Goal: Transaction & Acquisition: Book appointment/travel/reservation

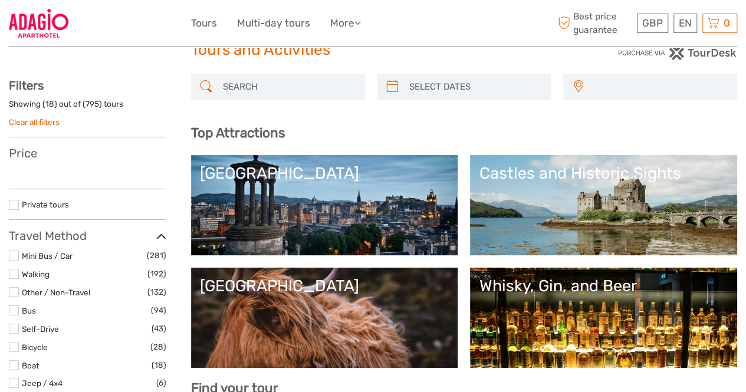
scroll to position [59, 0]
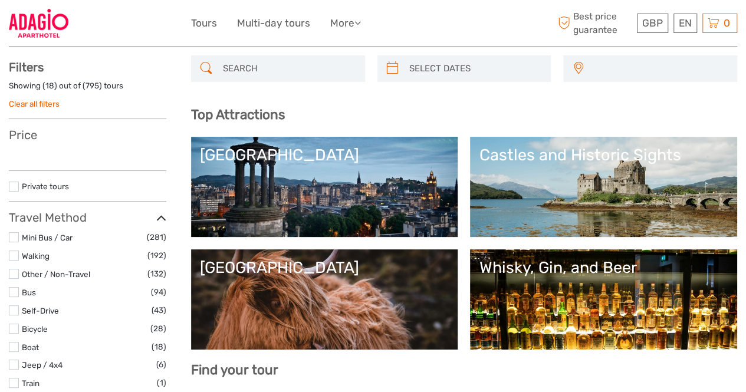
click at [243, 155] on div "[GEOGRAPHIC_DATA]" at bounding box center [325, 155] width 250 height 19
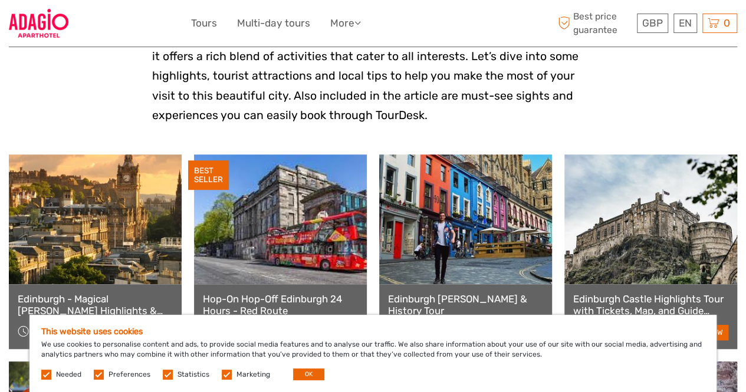
scroll to position [354, 0]
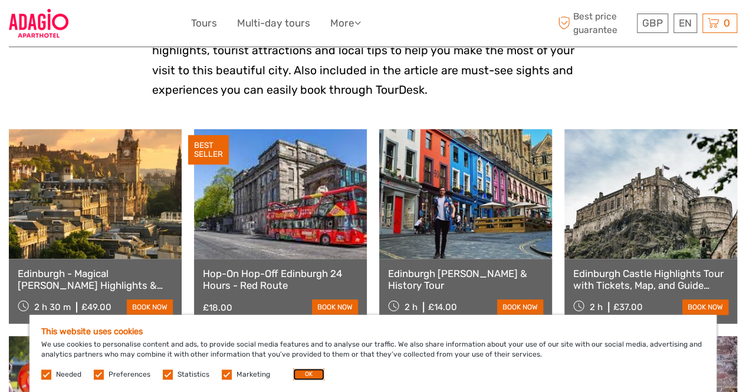
click at [297, 374] on button "OK" at bounding box center [308, 375] width 31 height 12
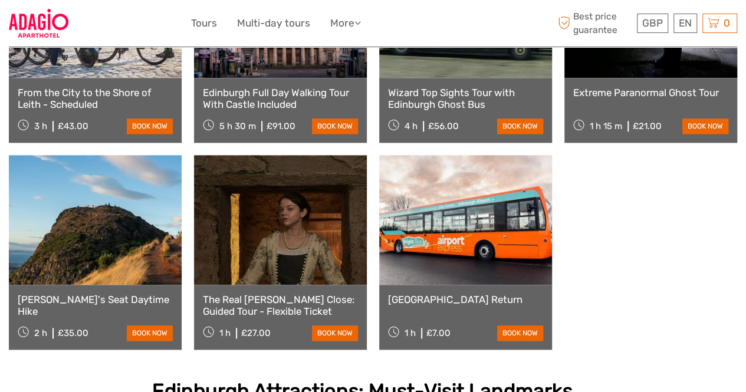
scroll to position [767, 0]
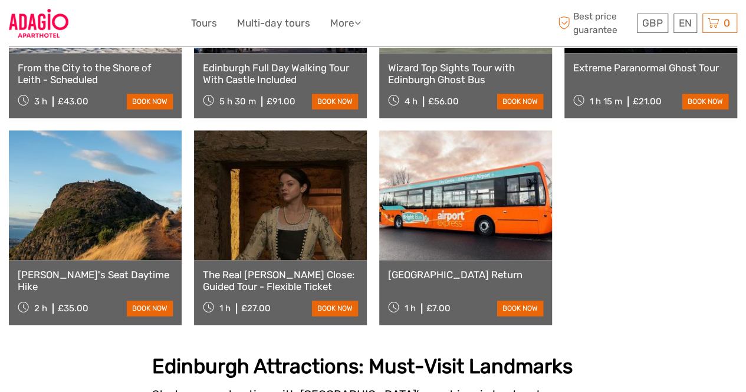
click at [432, 272] on link "Edinburgh Airport Return" at bounding box center [465, 275] width 155 height 12
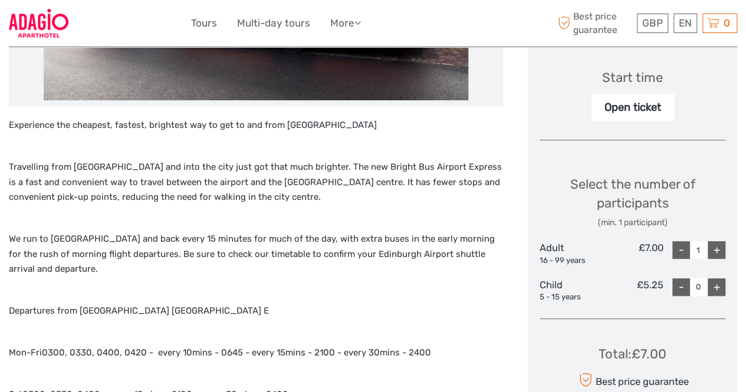
scroll to position [354, 0]
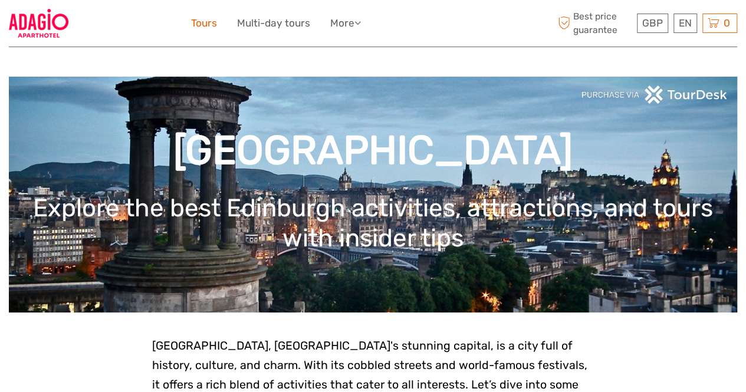
drag, startPoint x: 203, startPoint y: 19, endPoint x: 208, endPoint y: 26, distance: 8.9
click at [203, 19] on link "Tours" at bounding box center [204, 23] width 26 height 17
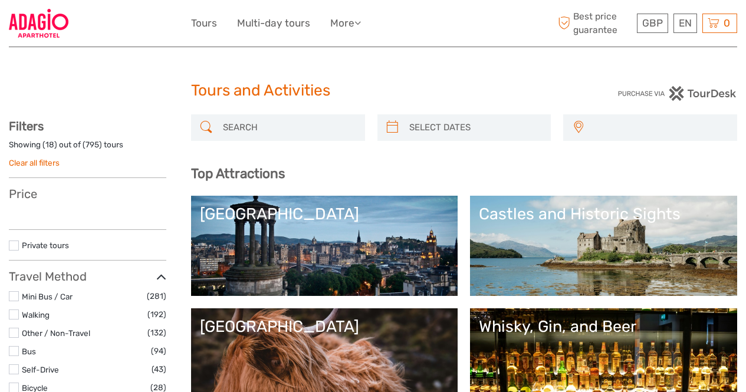
select select
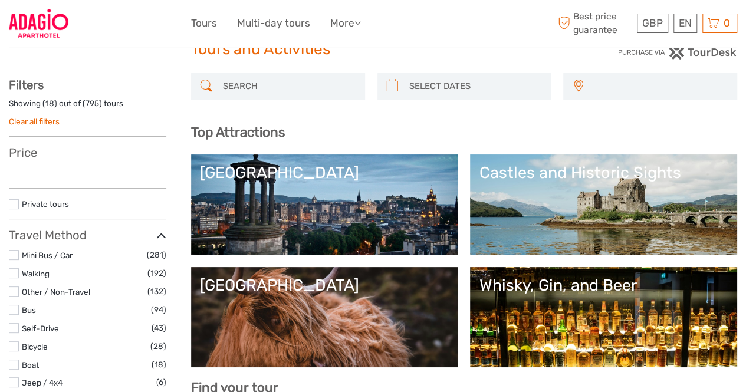
select select
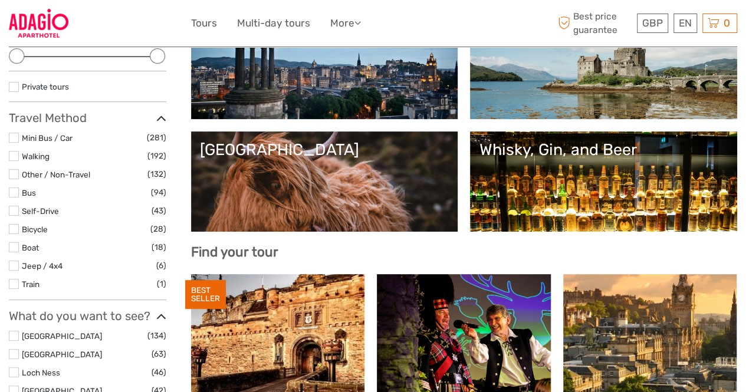
click at [450, 148] on div "[GEOGRAPHIC_DATA]" at bounding box center [325, 149] width 250 height 19
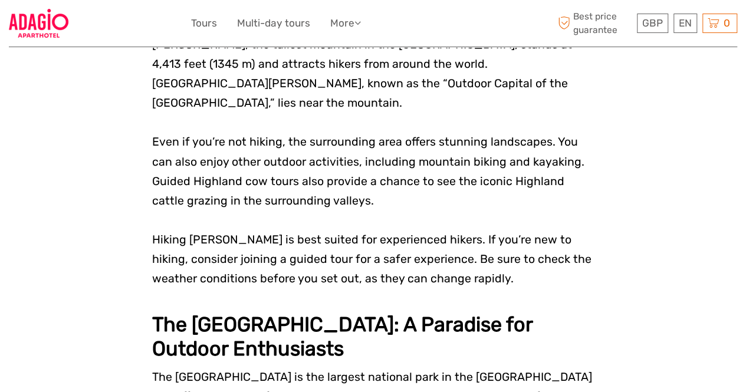
scroll to position [1888, 0]
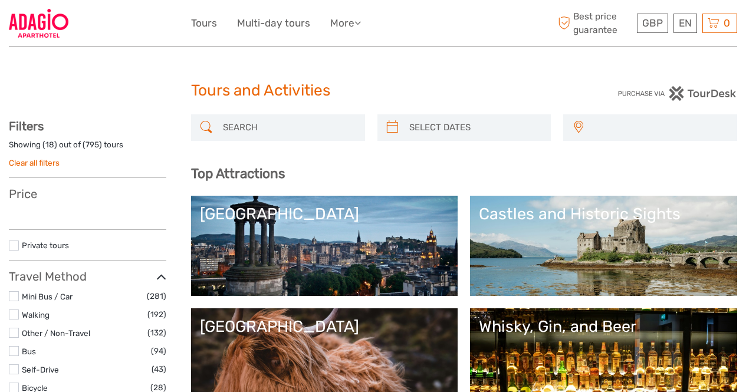
select select
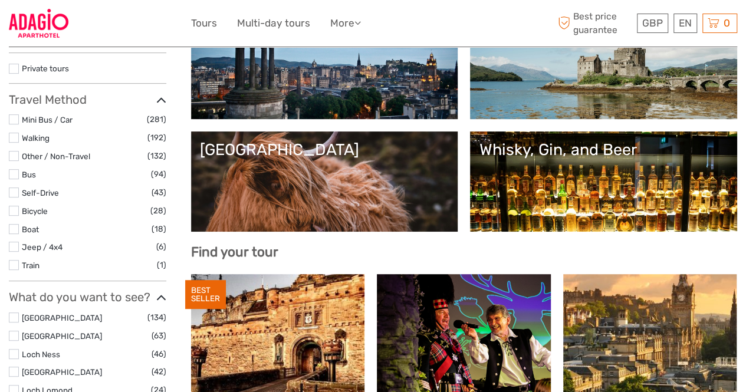
select select
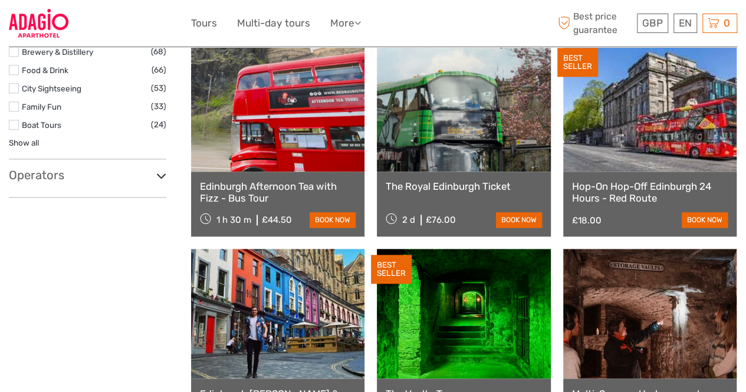
scroll to position [767, 0]
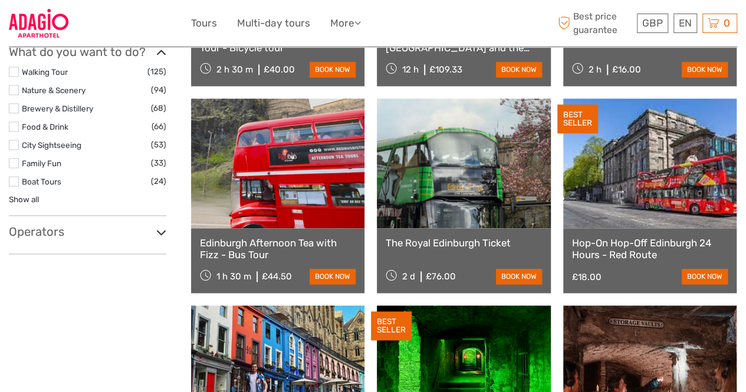
click at [17, 71] on label at bounding box center [14, 72] width 10 height 10
click at [0, 0] on input "checkbox" at bounding box center [0, 0] width 0 height 0
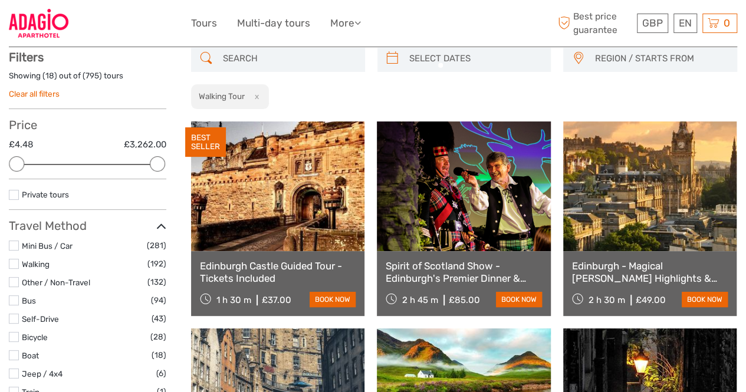
scroll to position [67, 0]
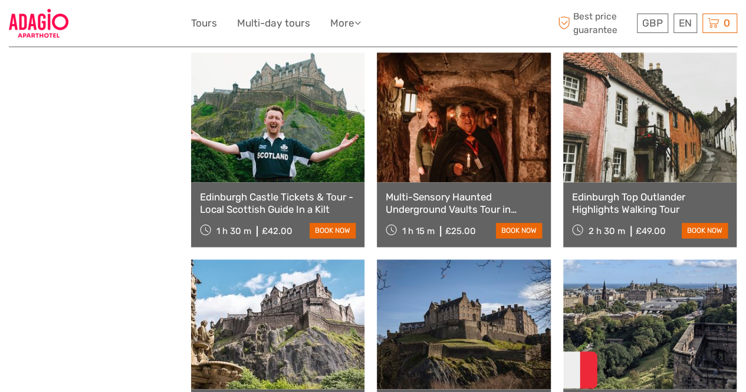
scroll to position [775, 0]
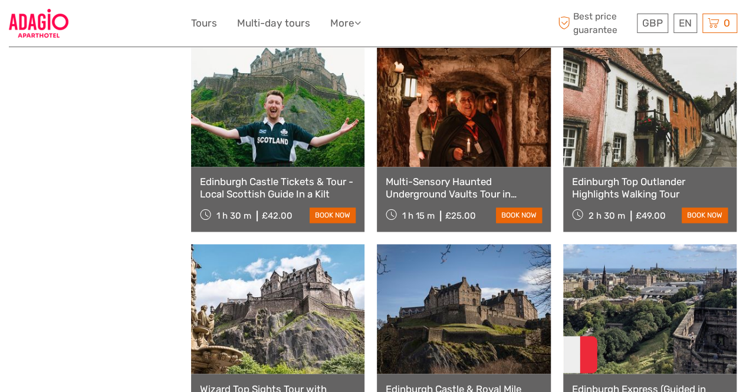
click at [647, 189] on link "Edinburgh Top Outlander Highlights Walking Tour" at bounding box center [650, 188] width 156 height 24
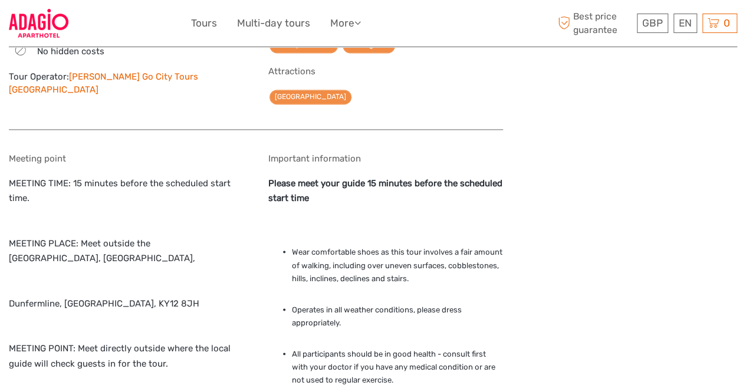
scroll to position [944, 0]
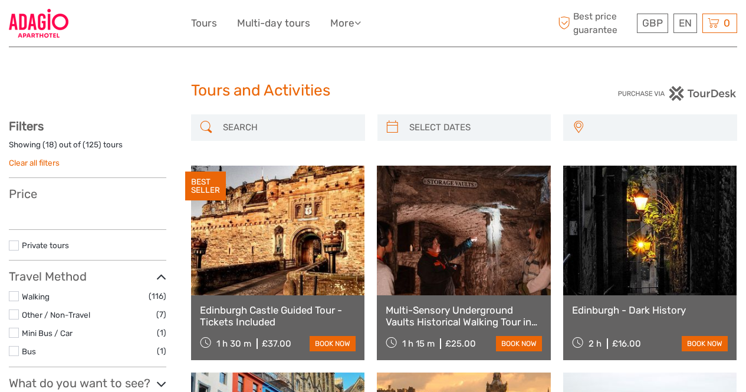
select select
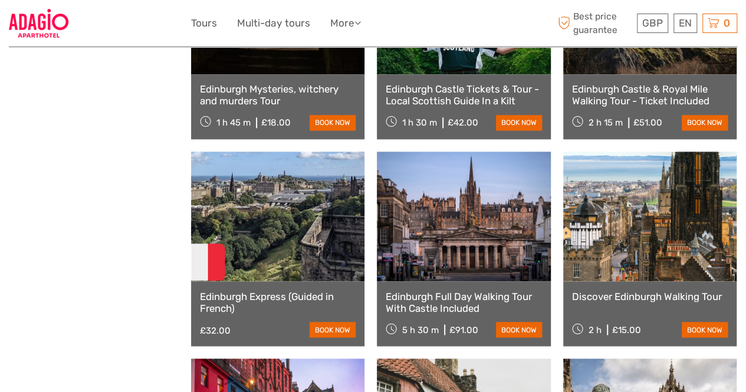
scroll to position [893, 0]
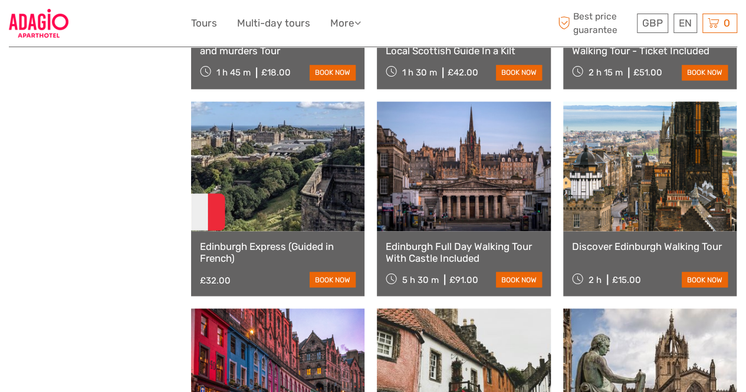
select select
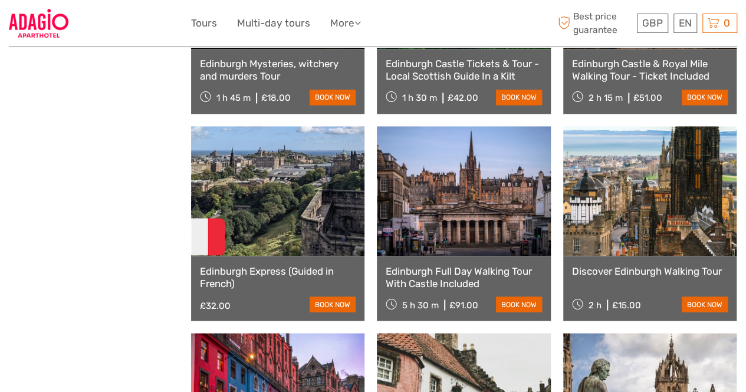
click at [623, 267] on link "Discover Edinburgh Walking Tour" at bounding box center [650, 271] width 156 height 12
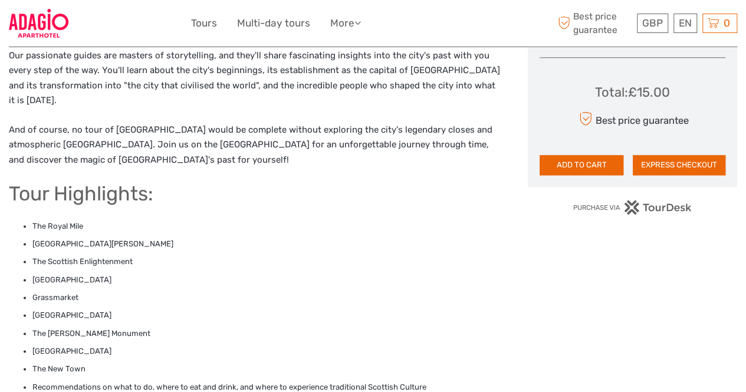
scroll to position [885, 0]
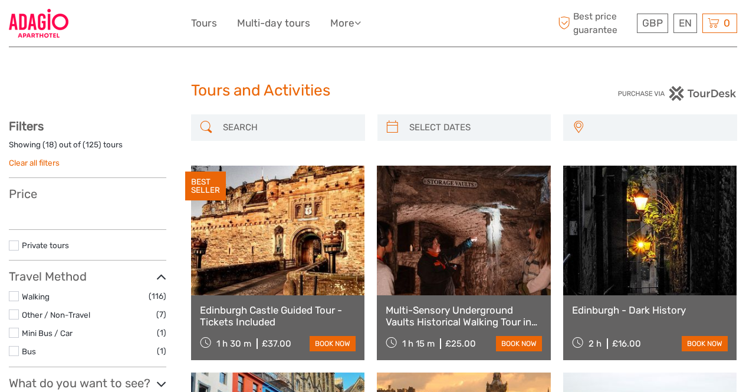
select select
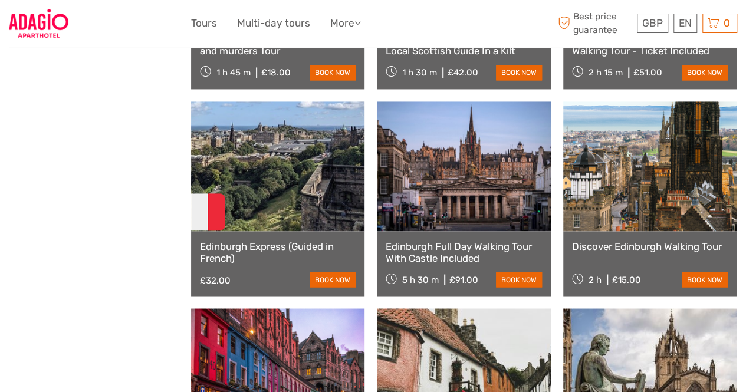
select select
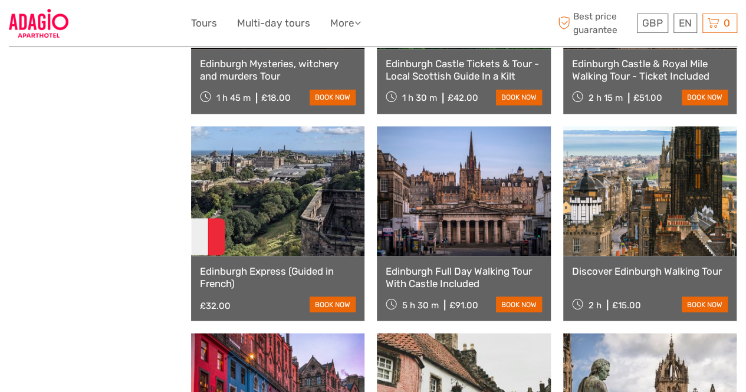
click at [241, 279] on link "Edinburgh Express (Guided in French)" at bounding box center [278, 277] width 156 height 24
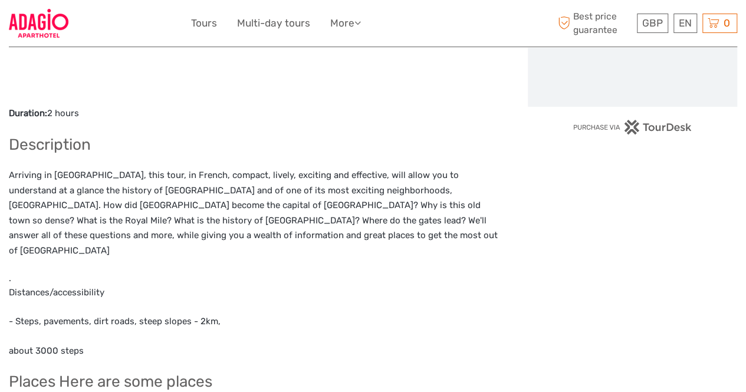
scroll to position [413, 0]
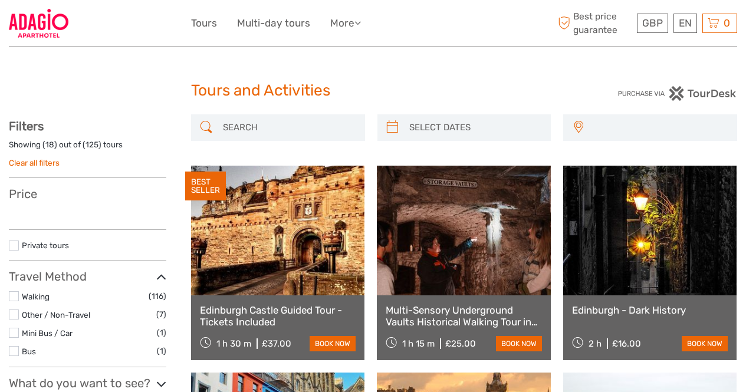
select select
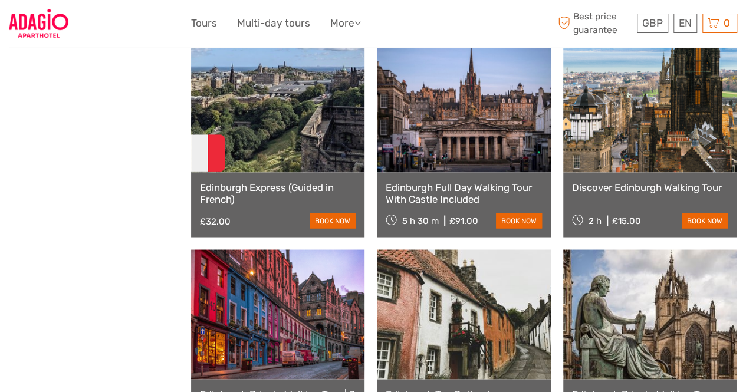
select select
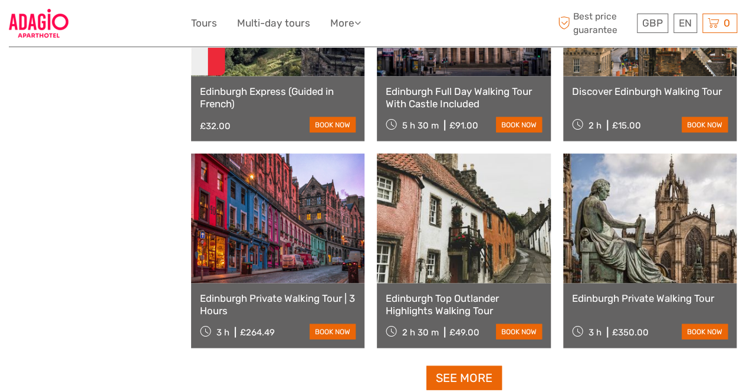
scroll to position [1129, 0]
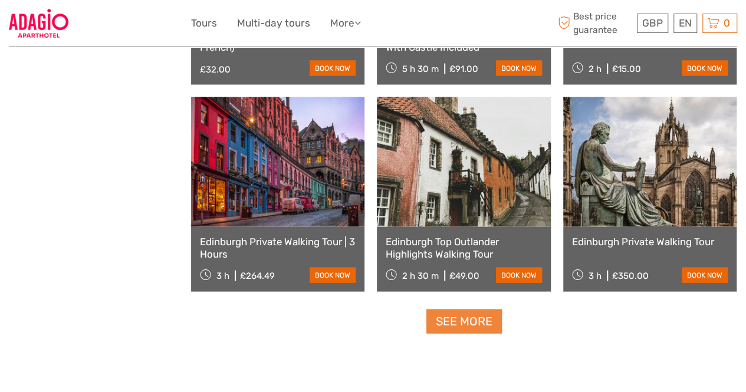
click at [467, 319] on link "See more" at bounding box center [465, 322] width 76 height 24
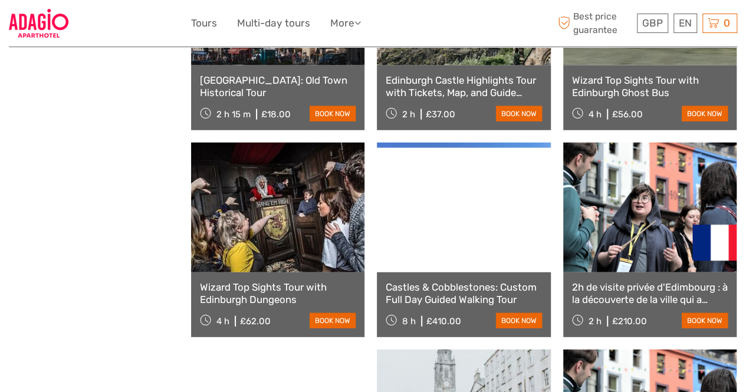
scroll to position [1542, 0]
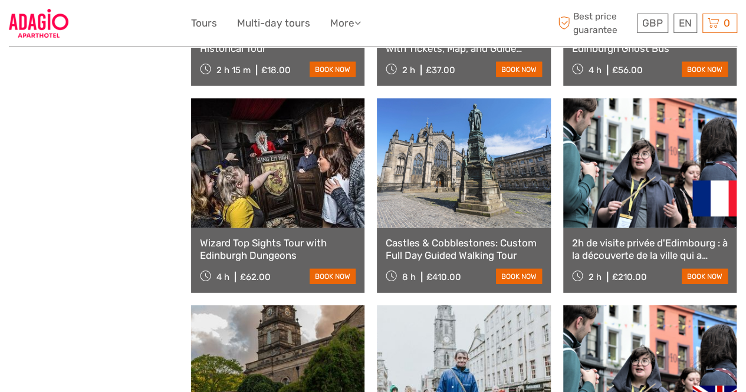
click at [636, 247] on link "2h de visite privée d'Edimbourg : à la découverte de la ville qui a inspiré [PE…" at bounding box center [650, 249] width 156 height 24
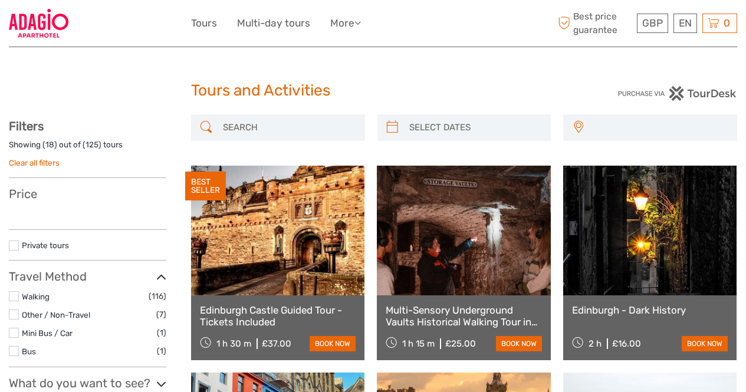
select select
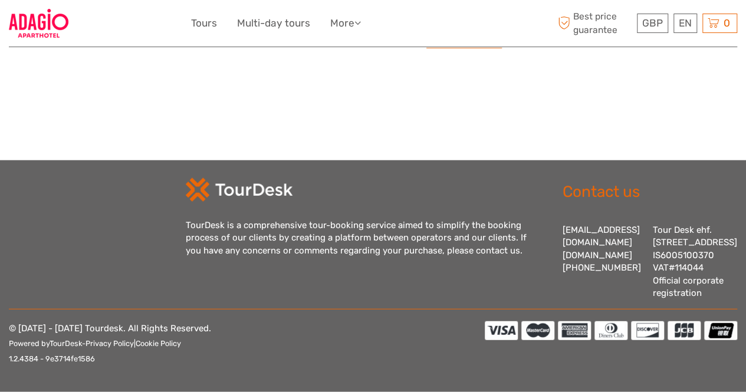
select select
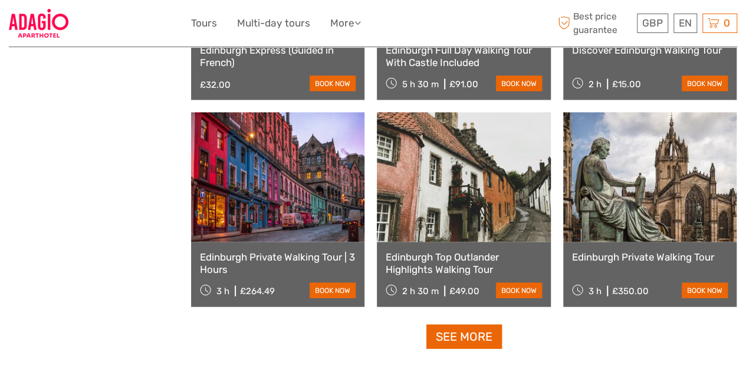
scroll to position [1190, 0]
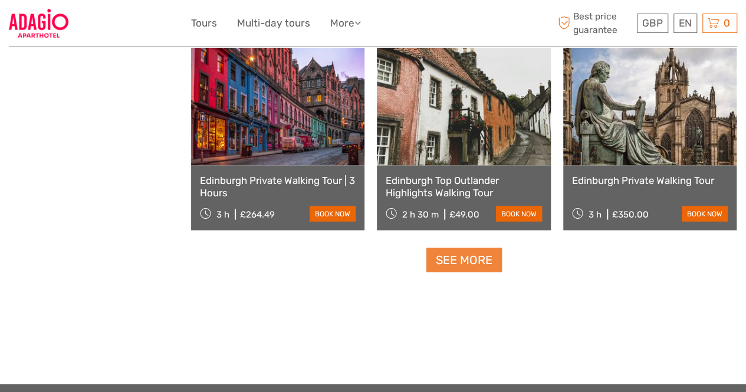
click at [448, 263] on link "See more" at bounding box center [465, 260] width 76 height 24
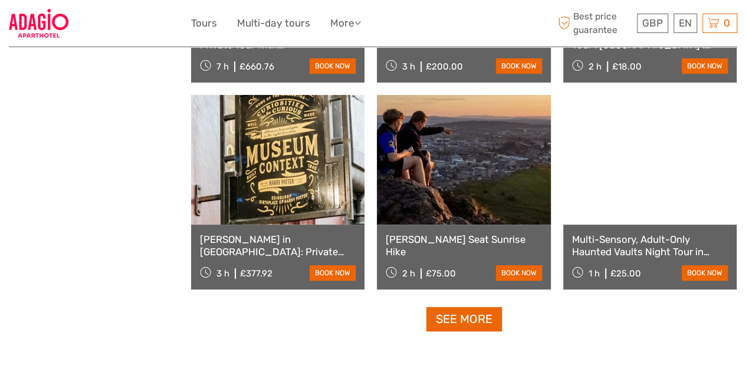
scroll to position [2429, 0]
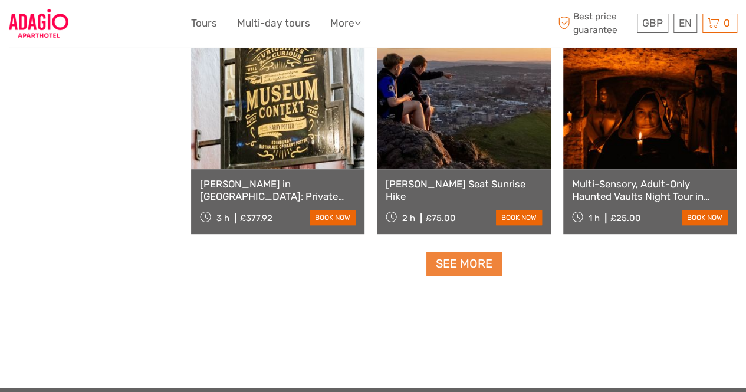
click at [460, 259] on link "See more" at bounding box center [465, 264] width 76 height 24
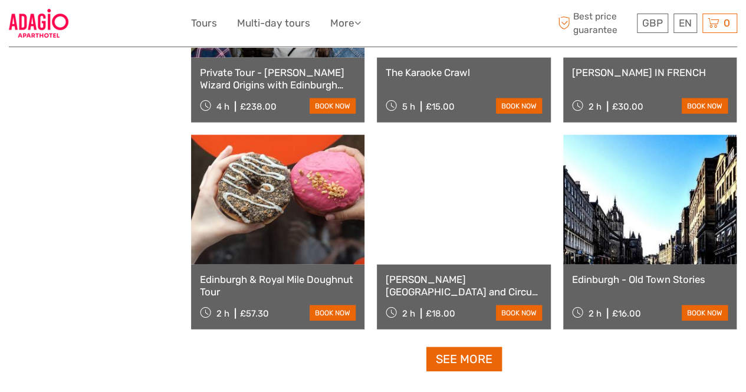
scroll to position [3609, 0]
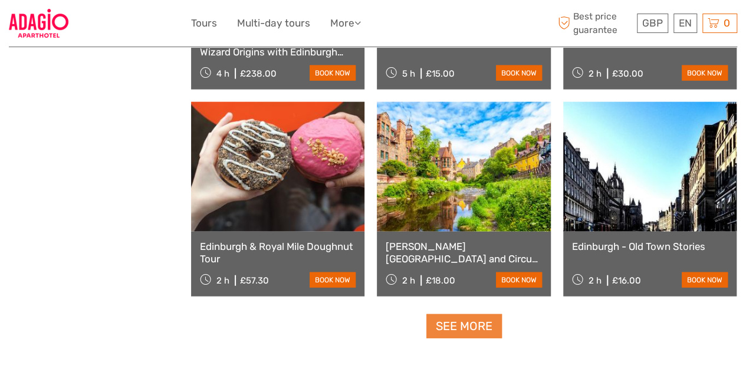
click at [473, 322] on link "See more" at bounding box center [465, 327] width 76 height 24
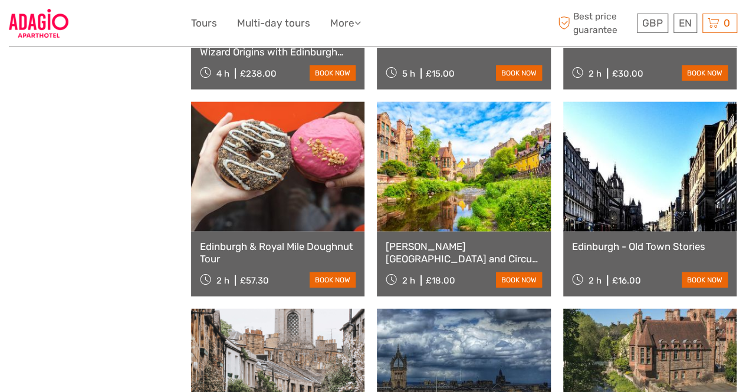
click at [264, 250] on link "Edinburgh & Royal Mile Doughnut Tour" at bounding box center [278, 253] width 156 height 24
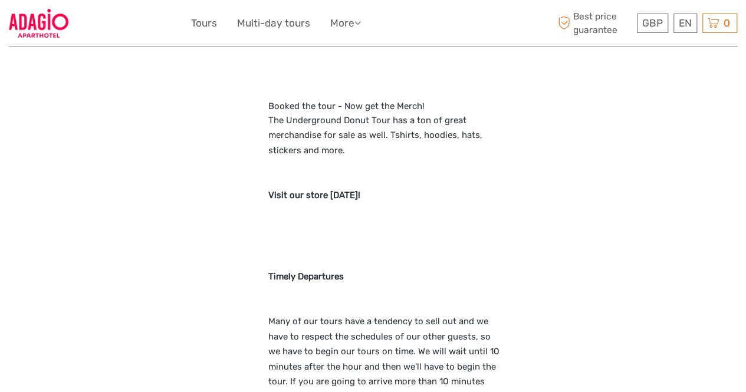
scroll to position [1121, 0]
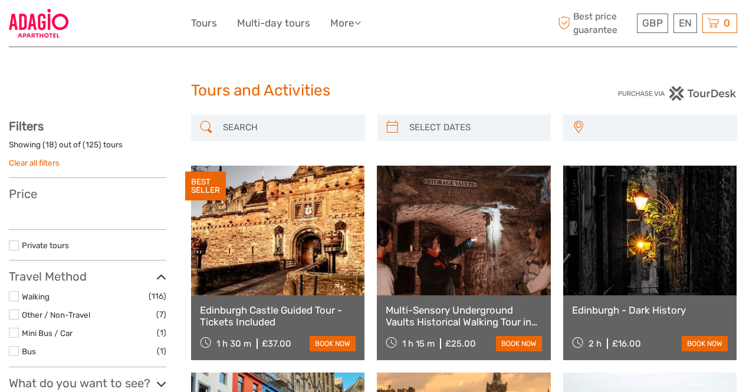
select select
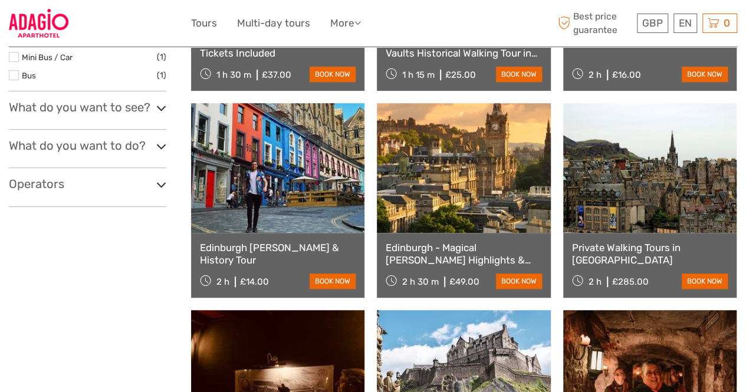
scroll to position [295, 0]
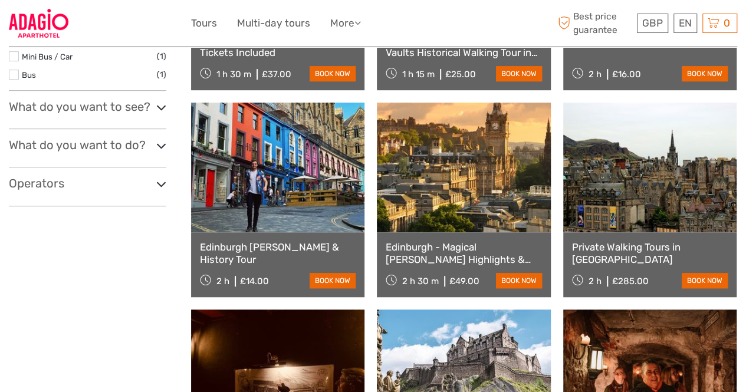
click at [162, 146] on icon at bounding box center [161, 146] width 10 height 16
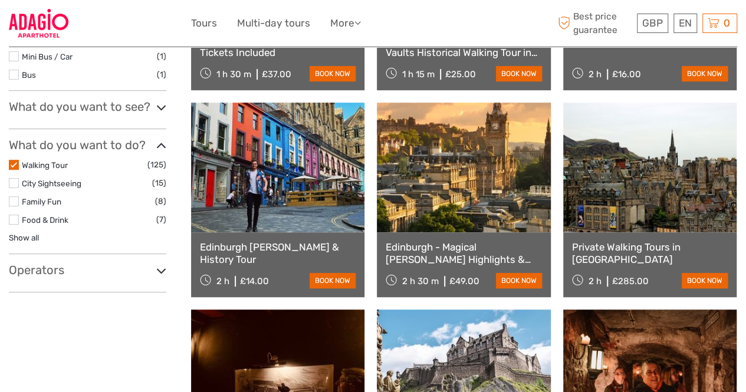
click at [162, 146] on icon at bounding box center [161, 146] width 10 height 16
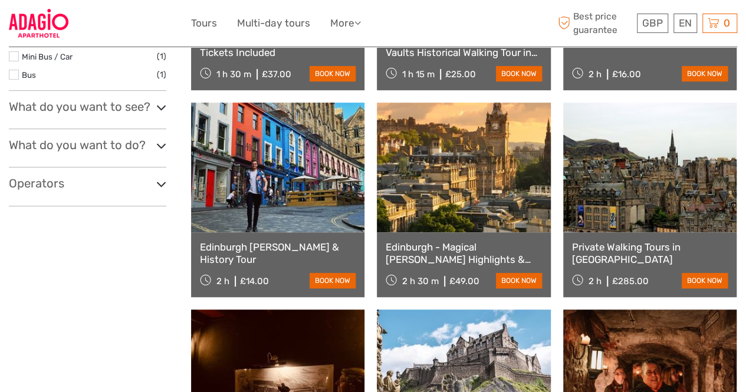
click at [156, 180] on icon at bounding box center [161, 184] width 10 height 16
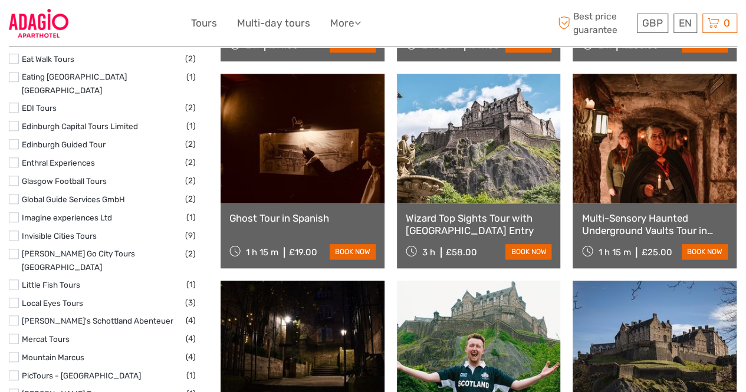
scroll to position [177, 0]
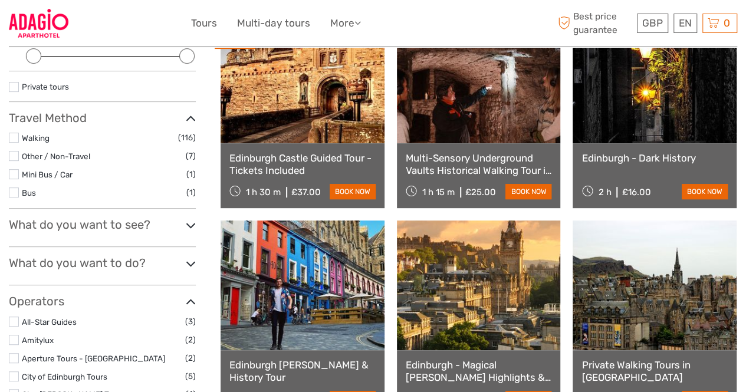
click at [186, 262] on icon at bounding box center [191, 264] width 10 height 16
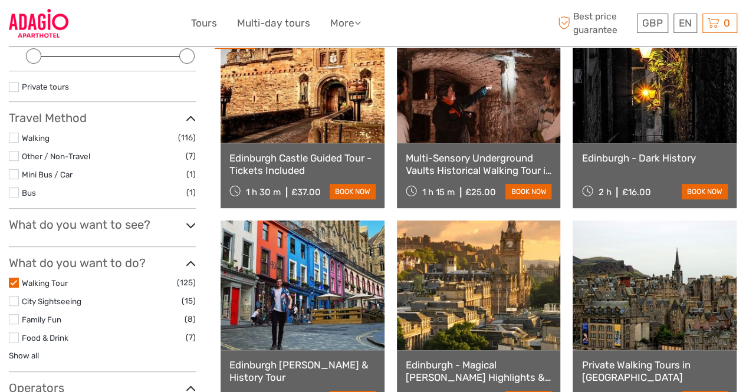
click at [186, 267] on icon at bounding box center [191, 264] width 10 height 16
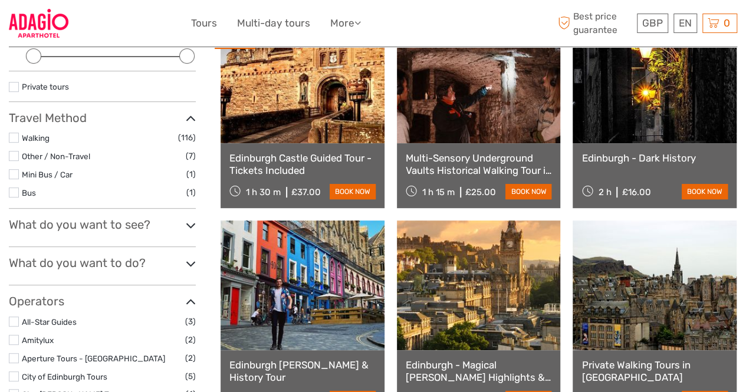
click at [186, 298] on icon at bounding box center [191, 302] width 10 height 16
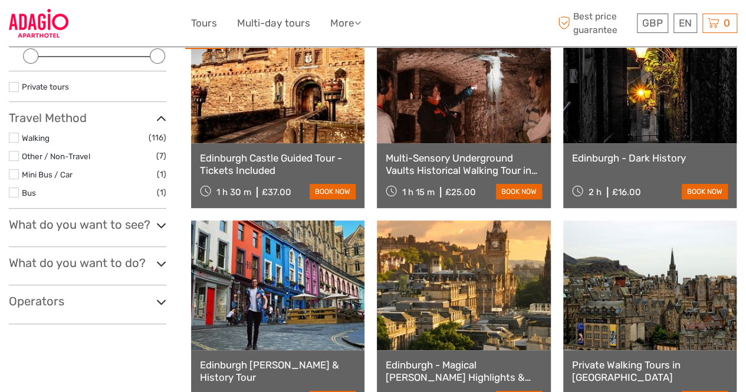
click at [160, 117] on icon at bounding box center [161, 119] width 10 height 16
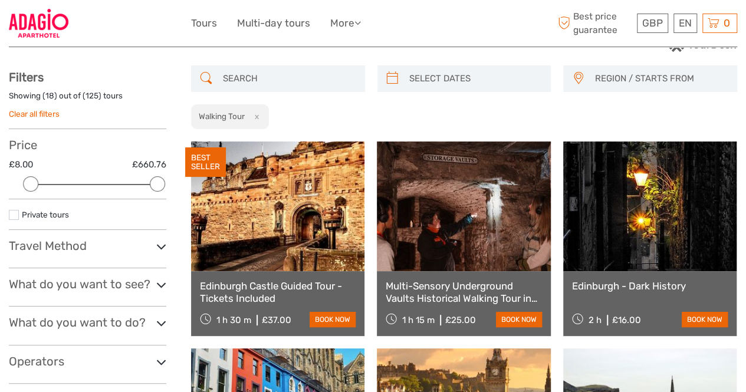
scroll to position [0, 0]
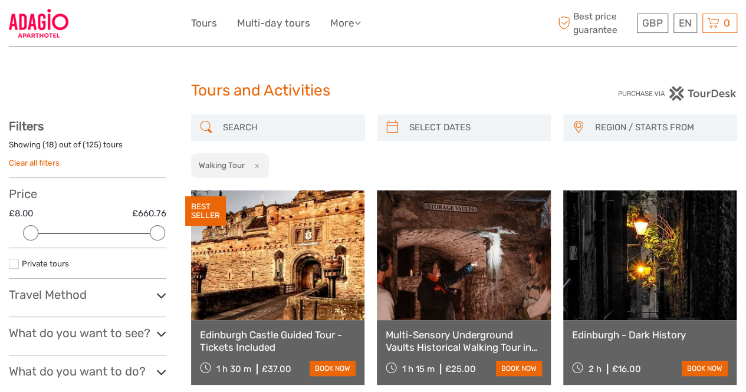
click at [256, 164] on button "x" at bounding box center [255, 165] width 16 height 12
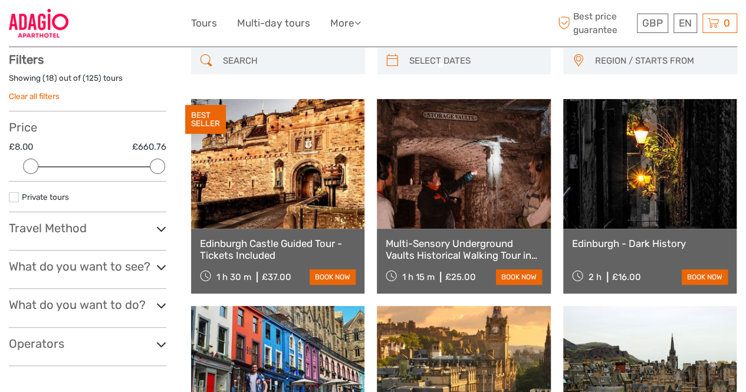
scroll to position [21, 0]
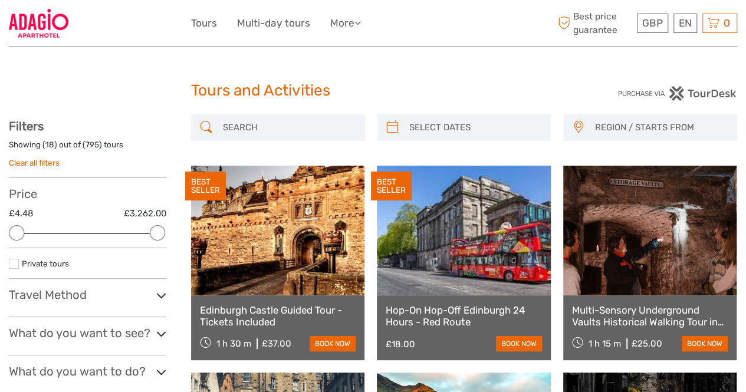
click at [260, 129] on input "search" at bounding box center [288, 127] width 141 height 21
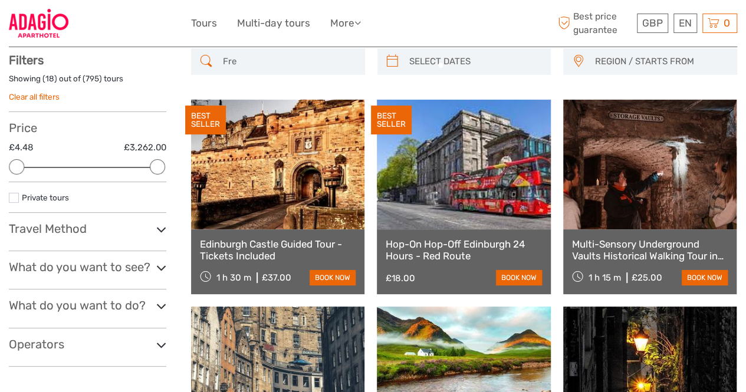
scroll to position [67, 0]
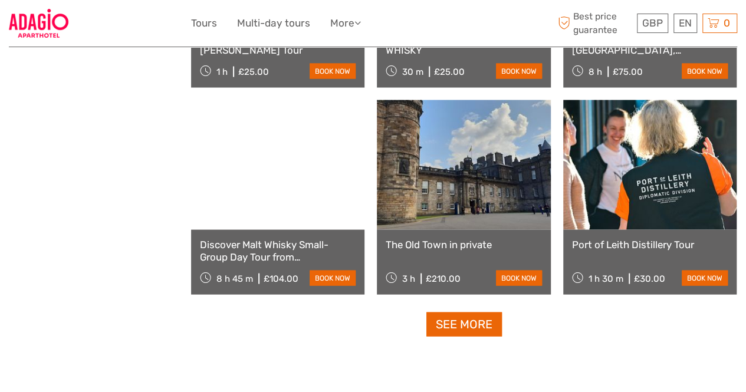
scroll to position [1188, 0]
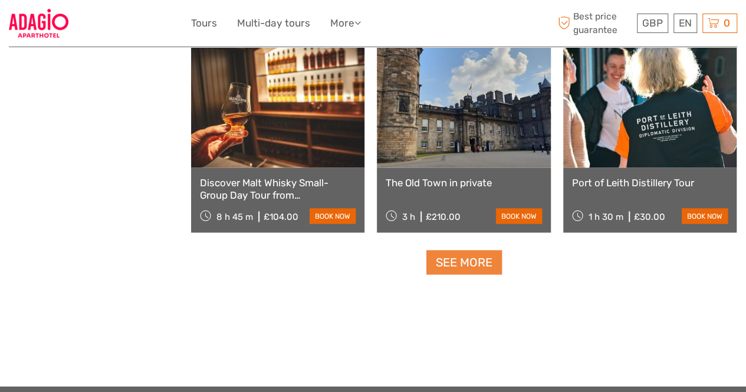
type input "French"
click at [465, 260] on link "See more" at bounding box center [465, 263] width 76 height 24
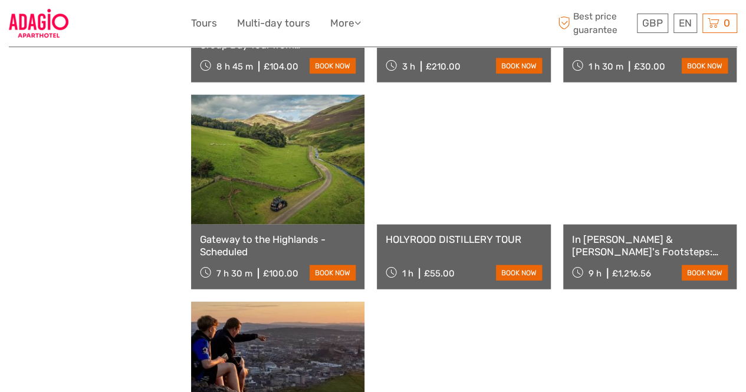
scroll to position [1365, 0]
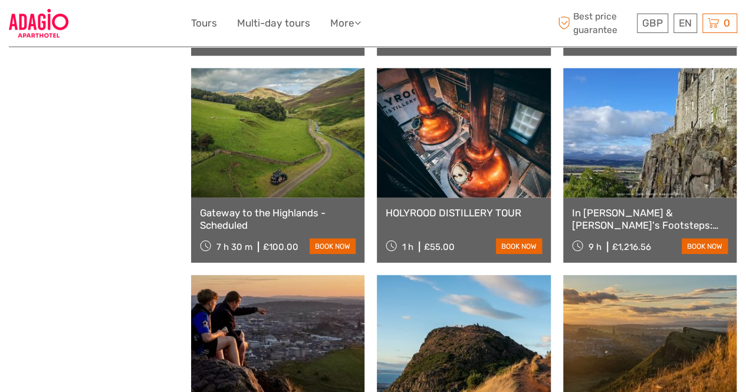
click at [625, 220] on link "In Jamie & Claire's Footsteps: Private Day Trip from Edinburgh" at bounding box center [650, 219] width 156 height 24
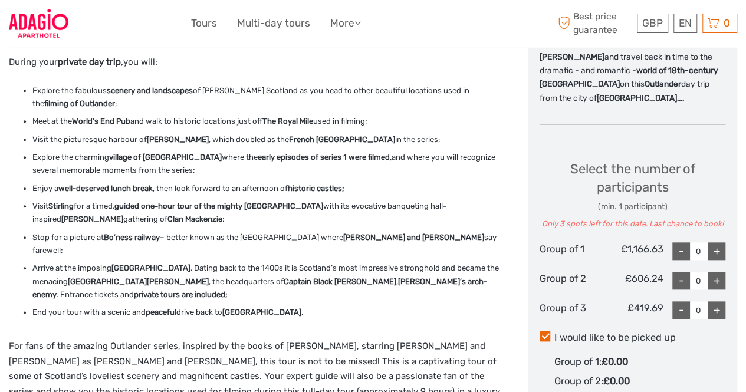
scroll to position [472, 0]
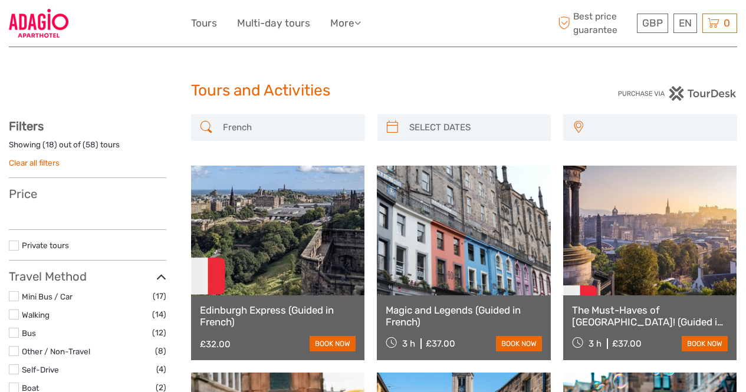
select select
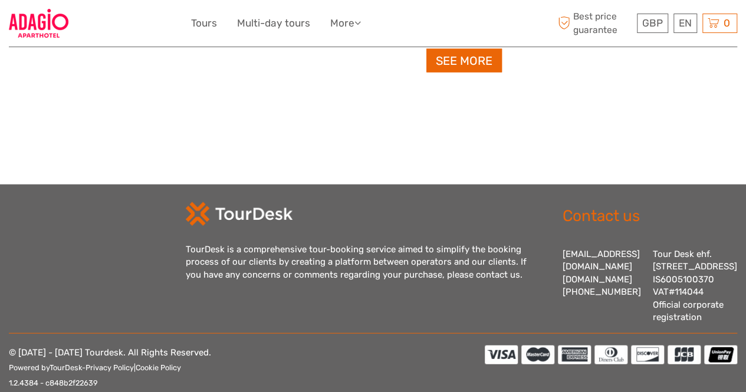
select select
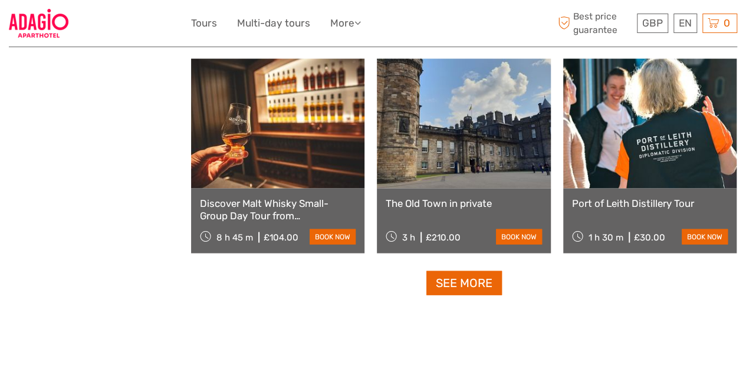
scroll to position [1129, 0]
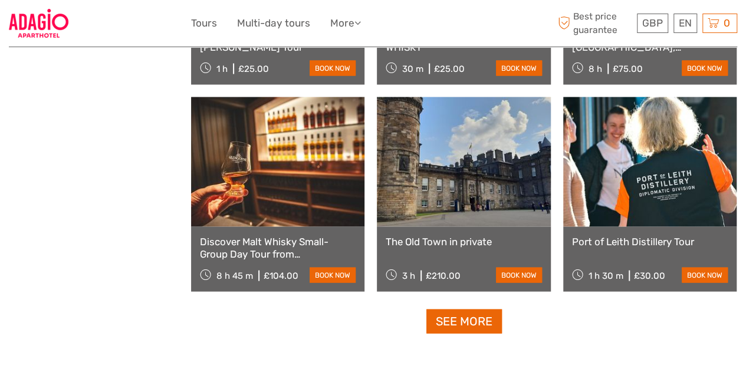
click at [637, 243] on link "Port of Leith Distillery Tour" at bounding box center [650, 242] width 156 height 12
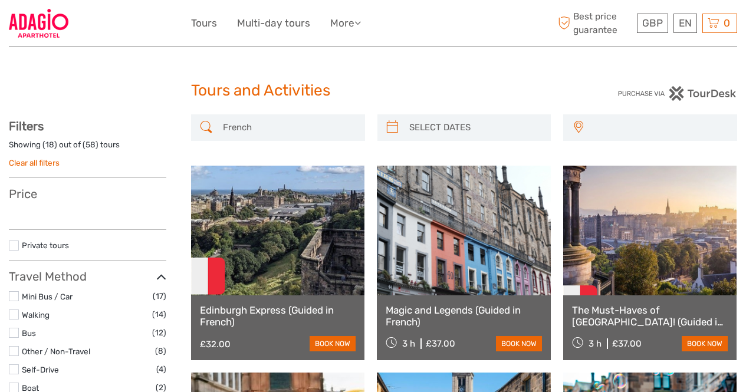
select select
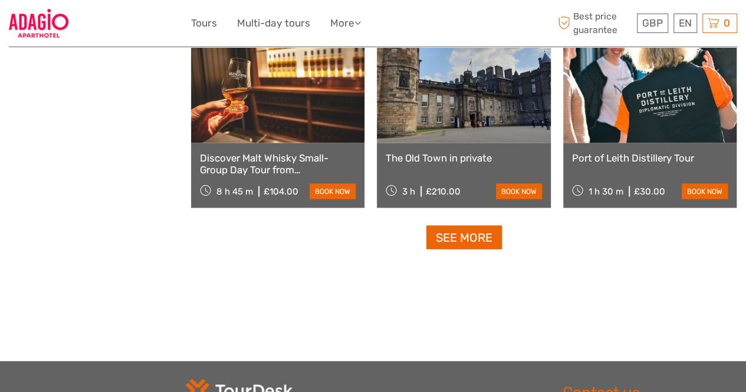
select select
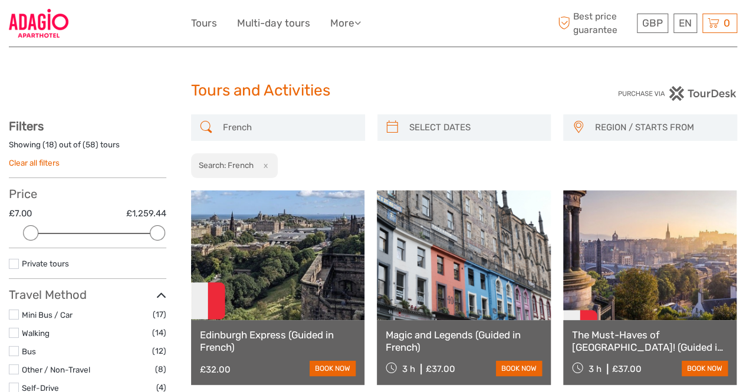
drag, startPoint x: 265, startPoint y: 127, endPoint x: 59, endPoint y: 112, distance: 206.5
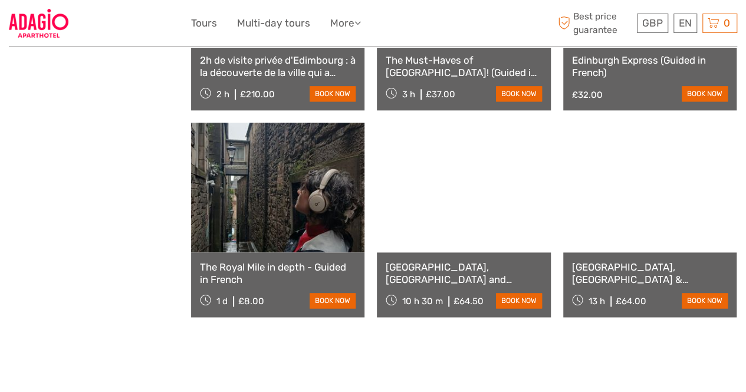
scroll to position [708, 0]
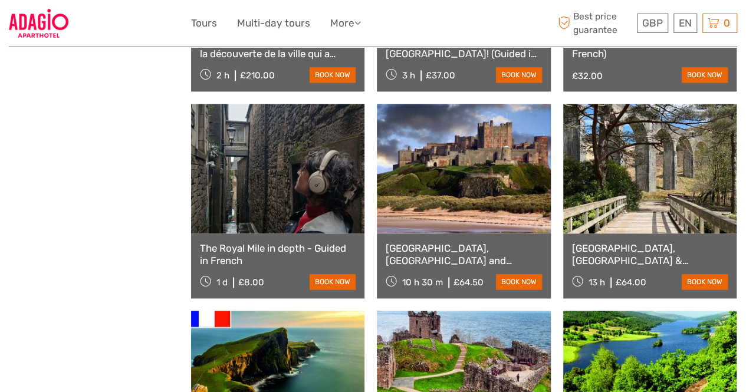
type input "Francais"
click at [447, 248] on link "[GEOGRAPHIC_DATA], [GEOGRAPHIC_DATA] and [GEOGRAPHIC_DATA] Winter Adventure" at bounding box center [464, 255] width 156 height 24
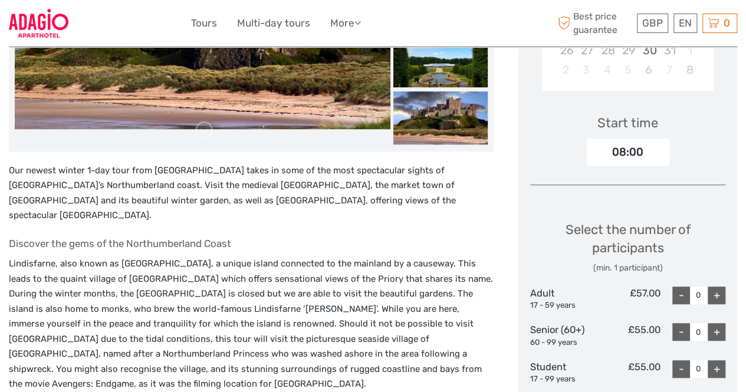
scroll to position [236, 0]
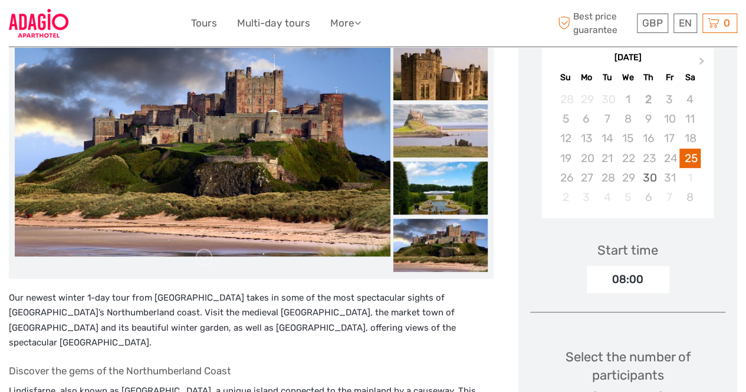
click at [640, 266] on div "08:00" at bounding box center [628, 279] width 83 height 27
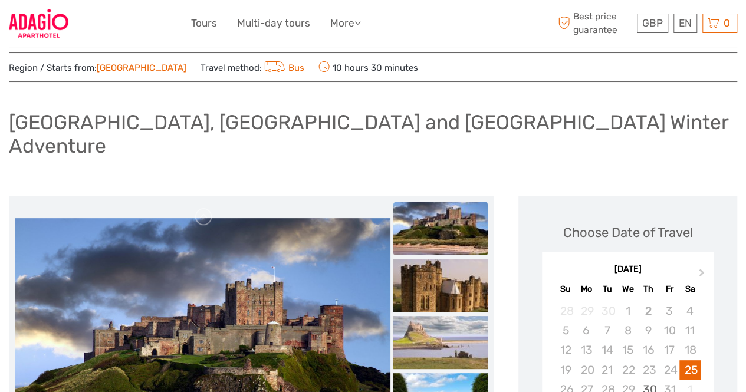
scroll to position [0, 0]
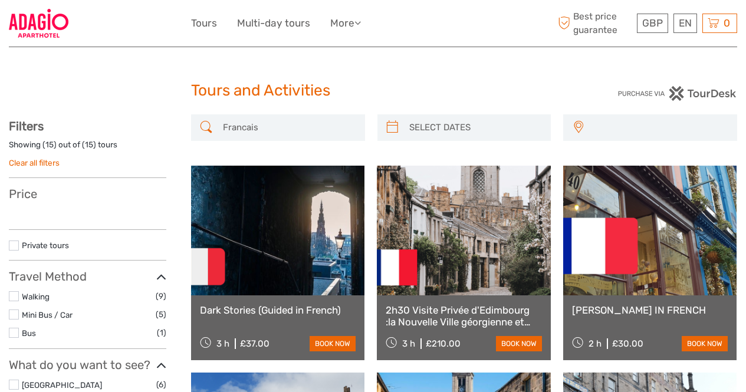
select select
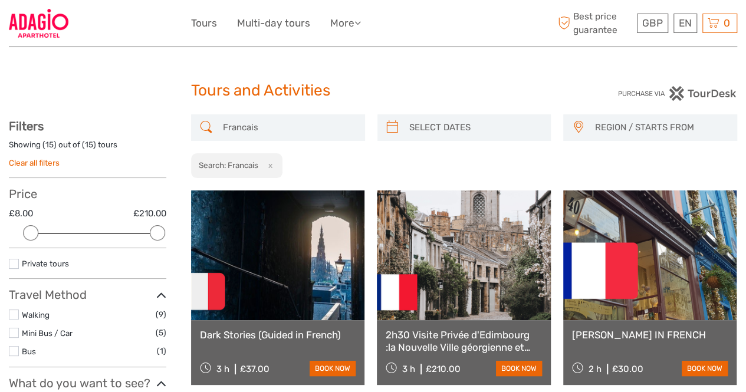
drag, startPoint x: 285, startPoint y: 129, endPoint x: 0, endPoint y: 129, distance: 285.0
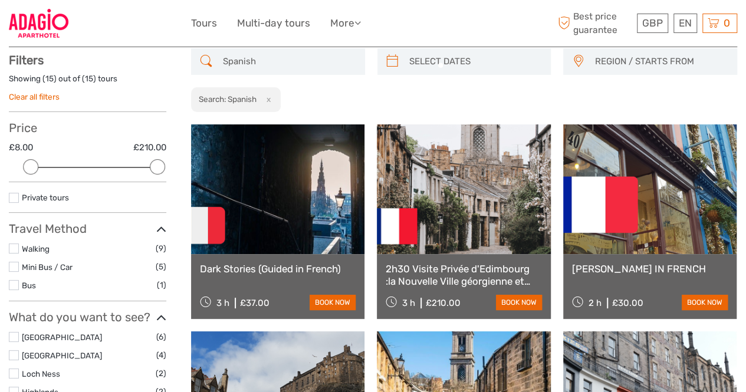
scroll to position [67, 0]
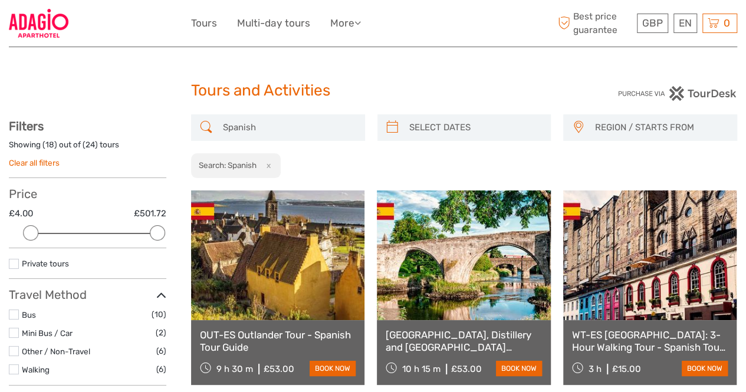
type input "Spanish"
click at [32, 21] on img at bounding box center [39, 23] width 60 height 29
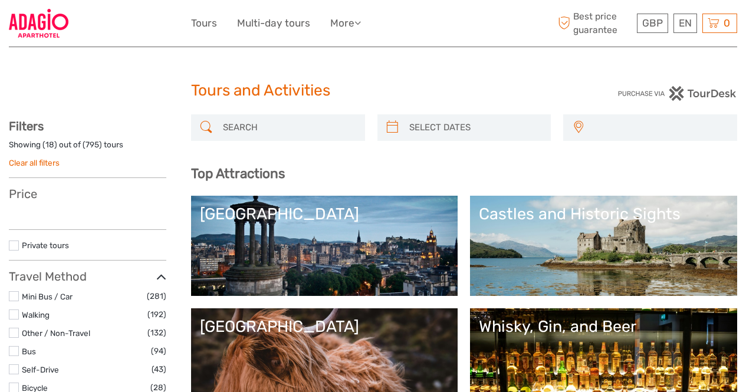
select select
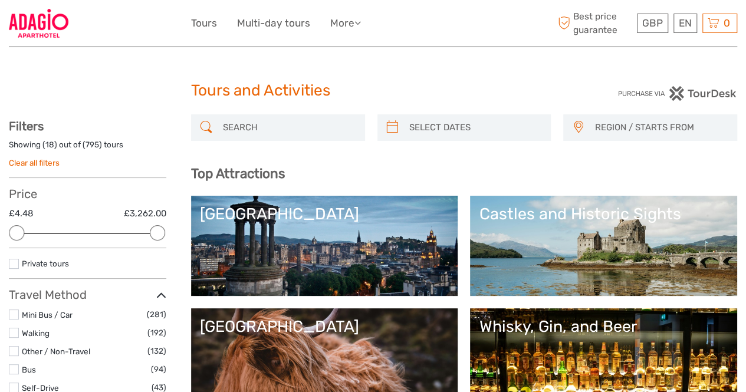
click at [274, 126] on input "search" at bounding box center [288, 127] width 141 height 21
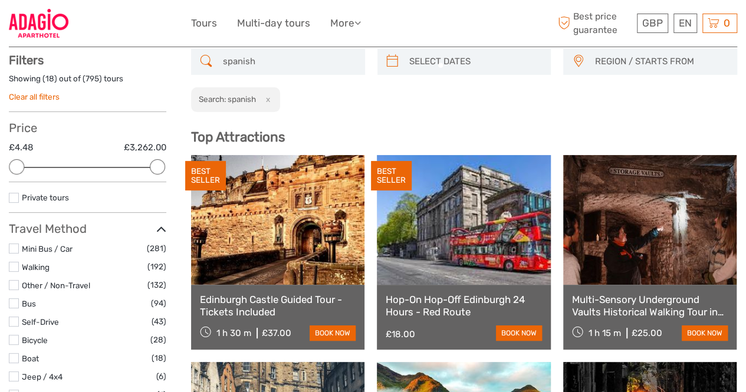
scroll to position [67, 0]
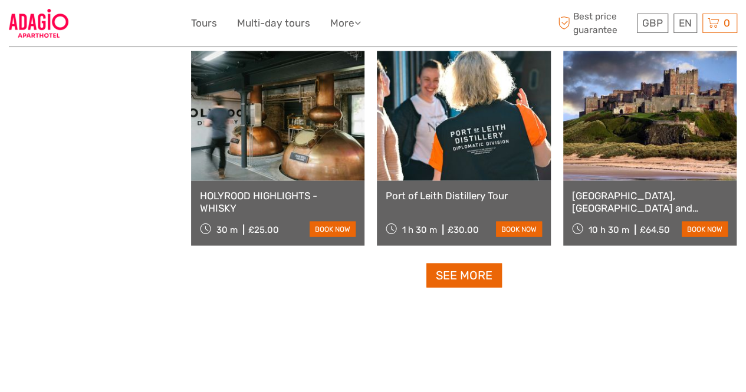
scroll to position [1188, 0]
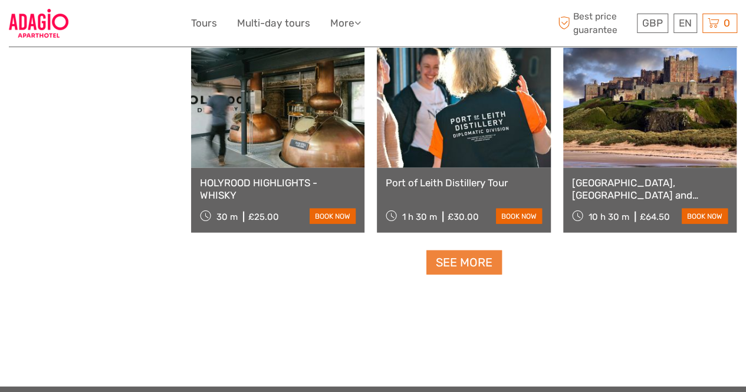
type input "spanish"
click at [443, 261] on link "See more" at bounding box center [465, 263] width 76 height 24
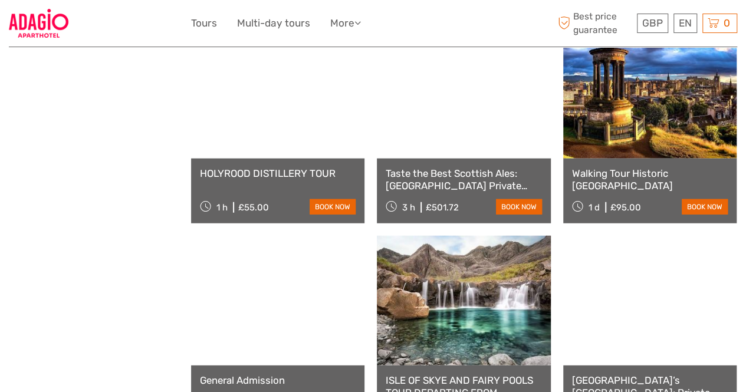
scroll to position [1483, 0]
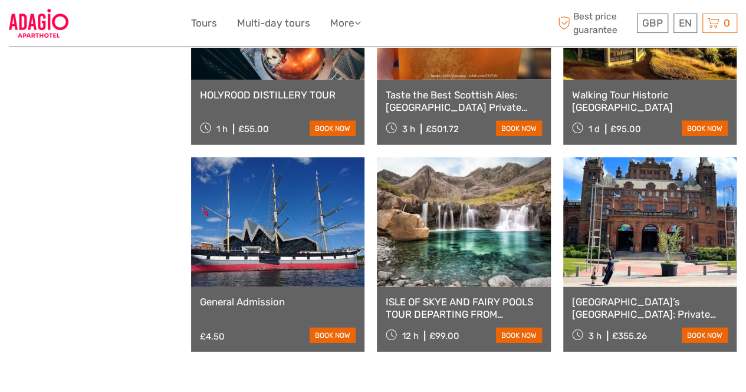
click at [618, 93] on link "Walking Tour Historic Edinburgh" at bounding box center [650, 101] width 156 height 24
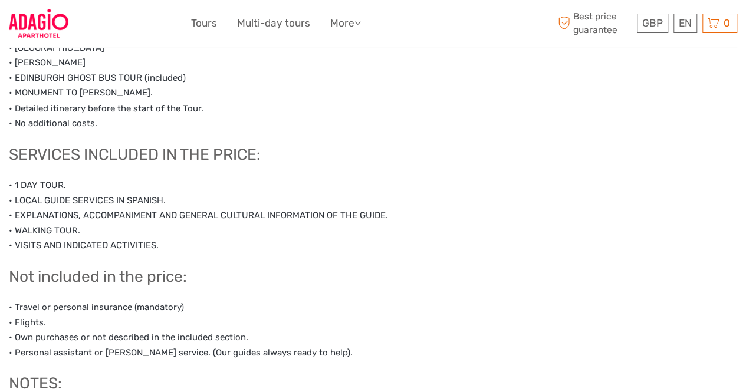
scroll to position [1030, 0]
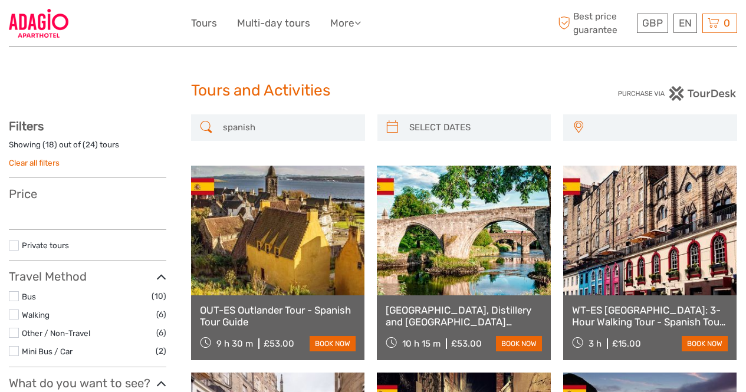
select select
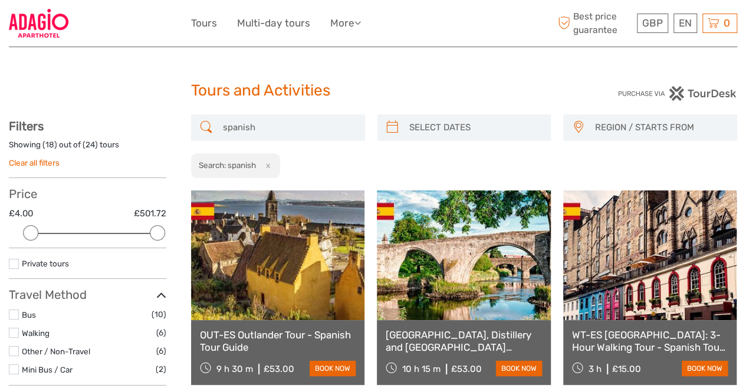
drag, startPoint x: 264, startPoint y: 126, endPoint x: 13, endPoint y: 125, distance: 250.8
type input "espanol"
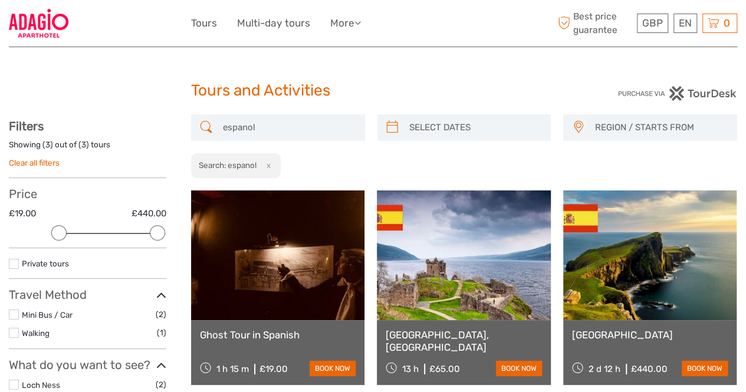
drag, startPoint x: 266, startPoint y: 134, endPoint x: 76, endPoint y: 132, distance: 190.6
click at [77, 133] on div "spanish REGION / STARTS FROM [GEOGRAPHIC_DATA] [GEOGRAPHIC_DATA] [GEOGRAPHIC_DA…" at bounding box center [373, 371] width 729 height 515
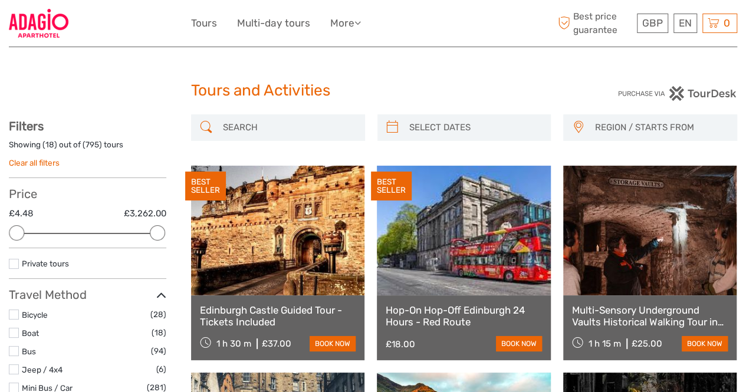
drag, startPoint x: 267, startPoint y: 131, endPoint x: 260, endPoint y: 132, distance: 7.1
click at [260, 132] on input "search" at bounding box center [288, 127] width 141 height 21
paste input "Español"
type input "Español"
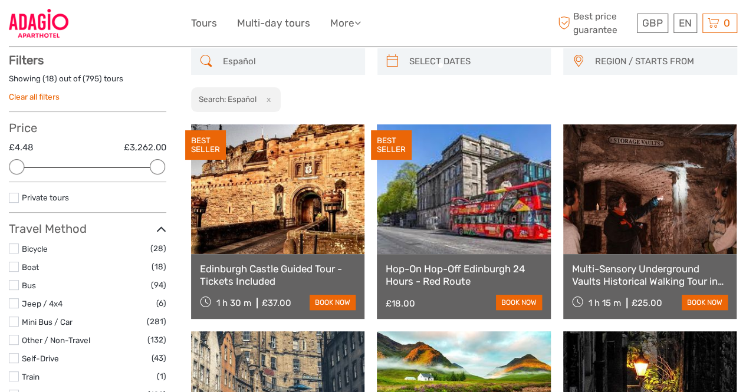
scroll to position [67, 0]
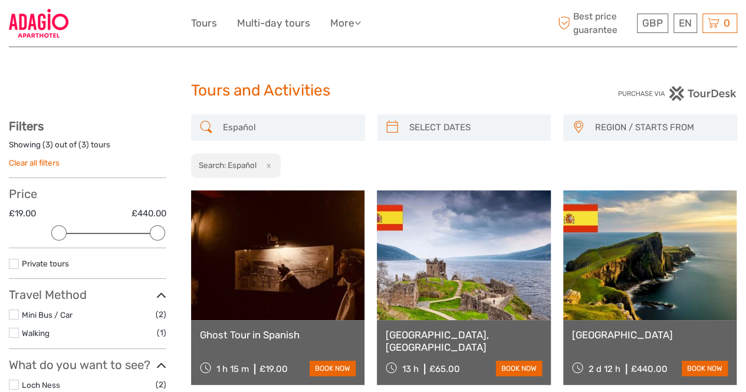
drag, startPoint x: 281, startPoint y: 127, endPoint x: 0, endPoint y: 118, distance: 281.0
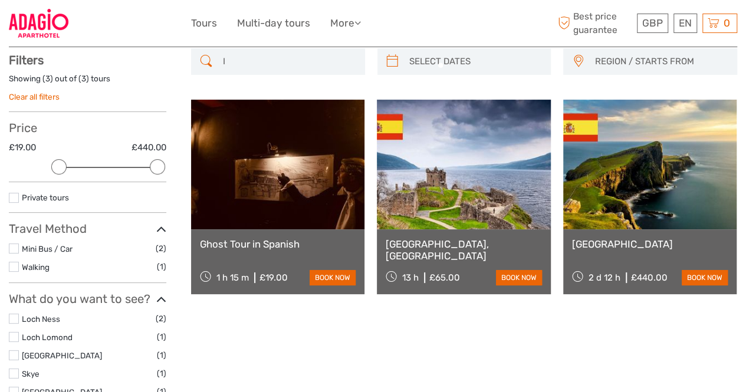
scroll to position [67, 0]
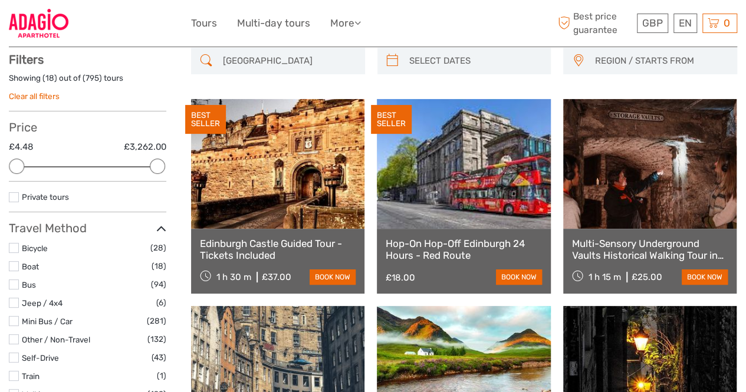
type input "Italian"
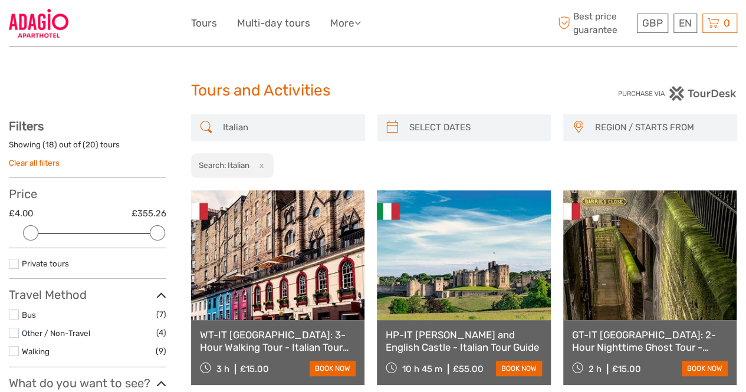
drag, startPoint x: 263, startPoint y: 128, endPoint x: 3, endPoint y: 89, distance: 263.1
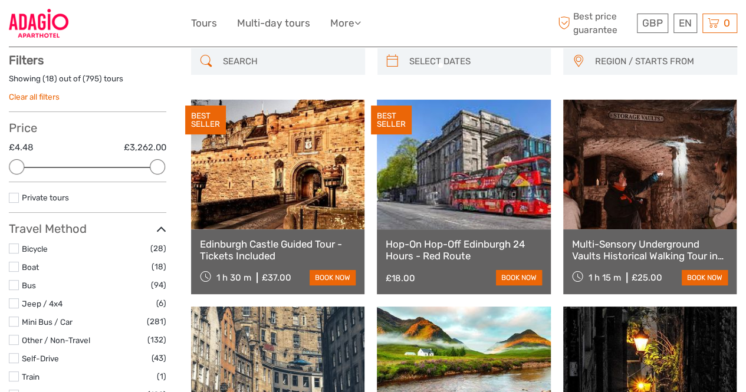
scroll to position [67, 0]
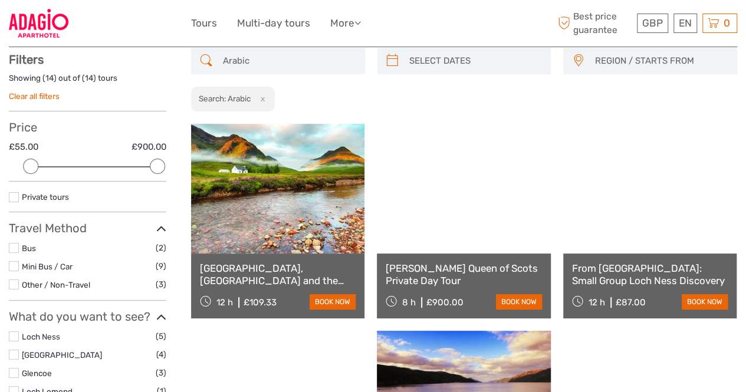
type input "Arabic"
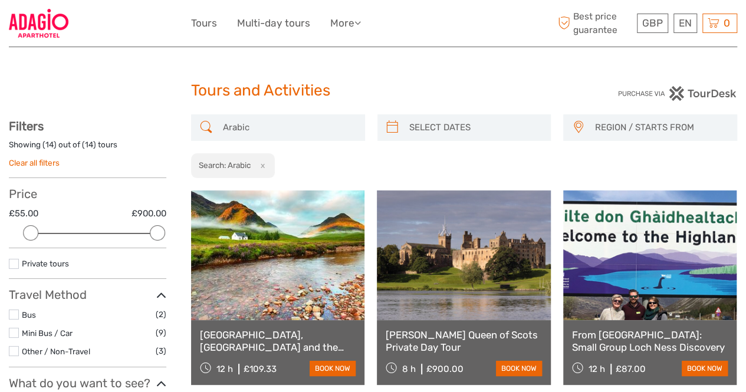
drag, startPoint x: 194, startPoint y: 130, endPoint x: 0, endPoint y: 124, distance: 193.6
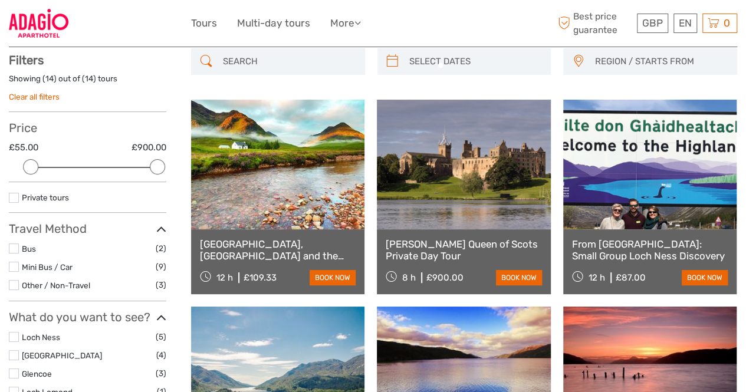
scroll to position [67, 0]
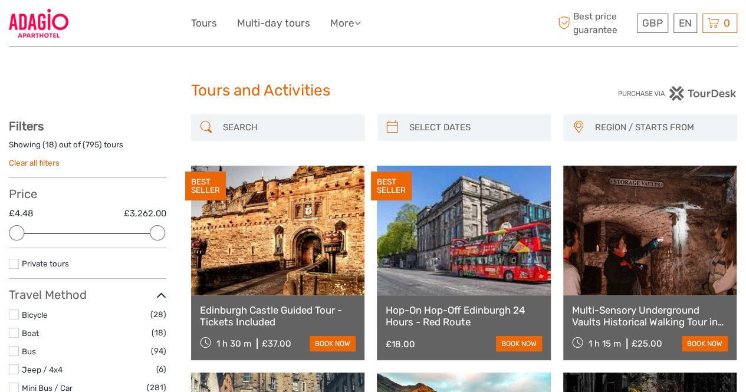
click at [254, 124] on input "search" at bounding box center [288, 127] width 141 height 21
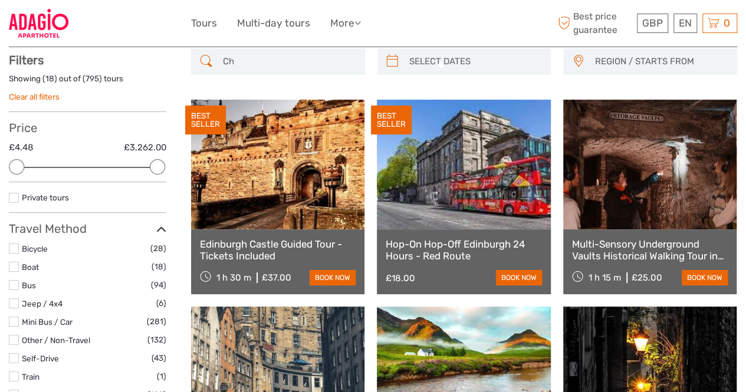
scroll to position [67, 0]
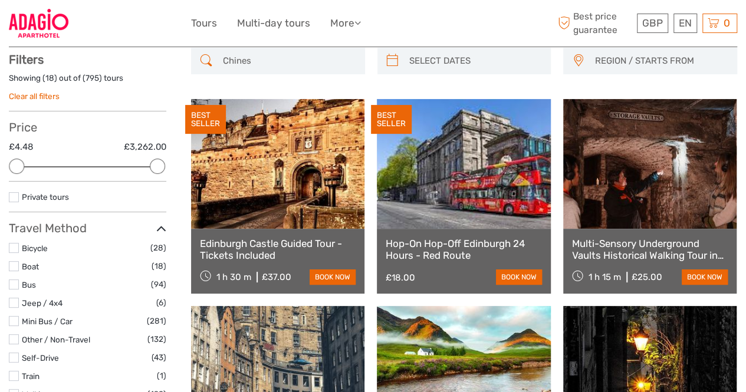
type input "Chinese"
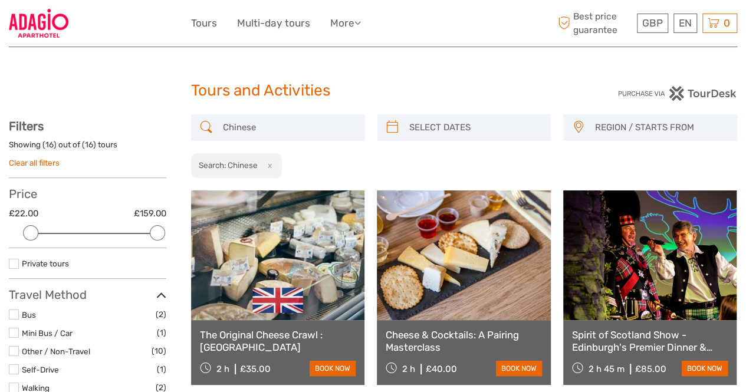
drag, startPoint x: 282, startPoint y: 129, endPoint x: 4, endPoint y: 97, distance: 280.3
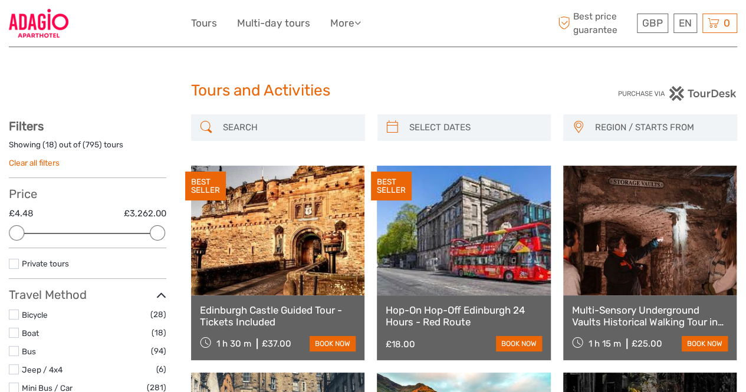
click at [254, 128] on input "search" at bounding box center [288, 127] width 141 height 21
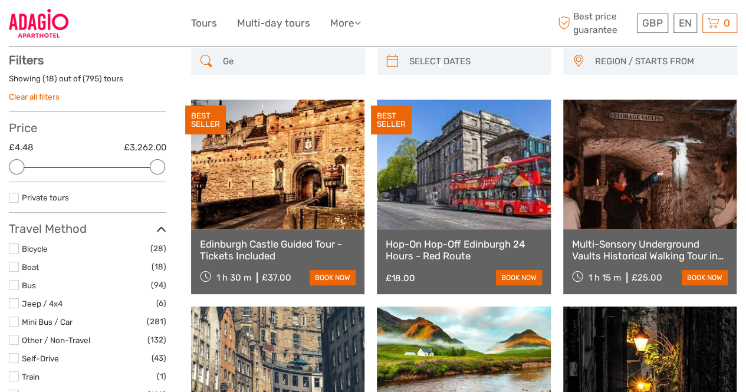
scroll to position [67, 0]
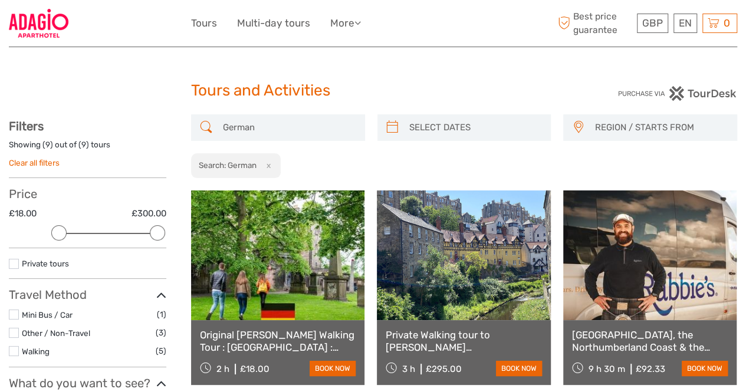
drag, startPoint x: 300, startPoint y: 123, endPoint x: 0, endPoint y: 117, distance: 300.4
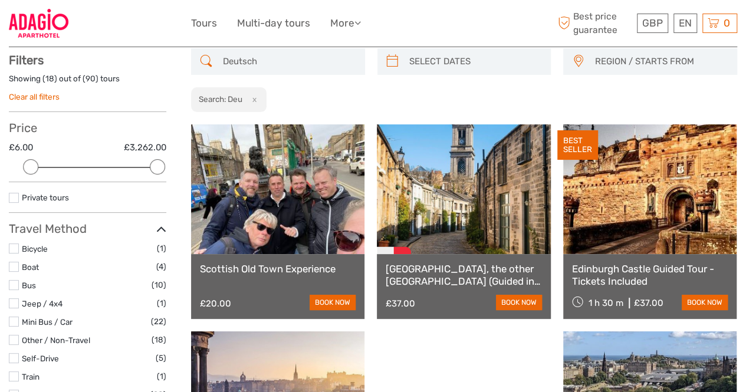
scroll to position [67, 0]
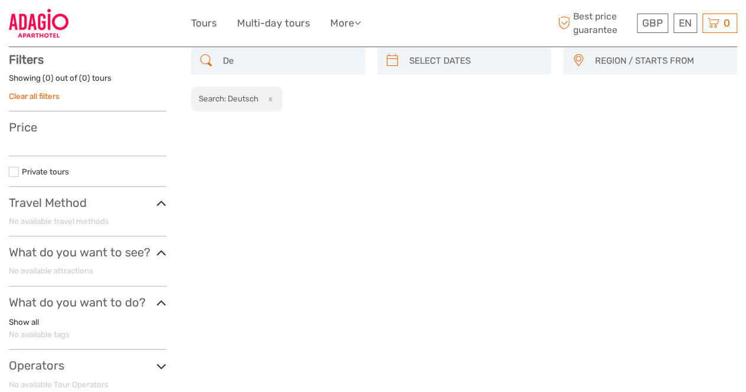
type input "D"
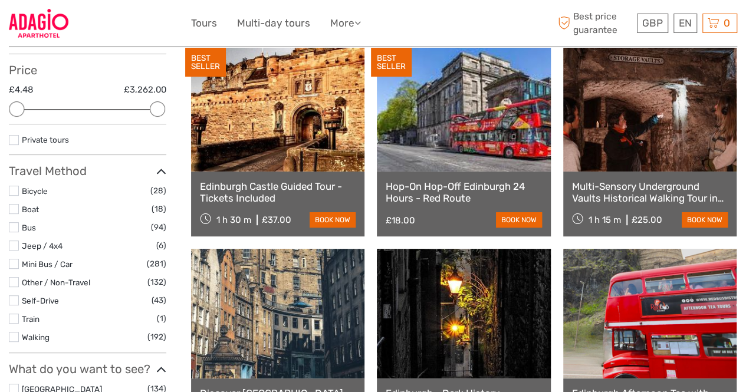
scroll to position [59, 0]
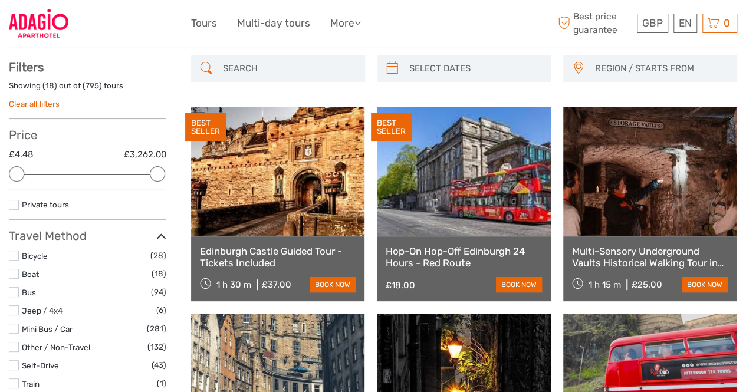
drag, startPoint x: 11, startPoint y: 253, endPoint x: 35, endPoint y: 260, distance: 24.6
click at [11, 253] on label at bounding box center [14, 256] width 10 height 10
click at [0, 0] on input "checkbox" at bounding box center [0, 0] width 0 height 0
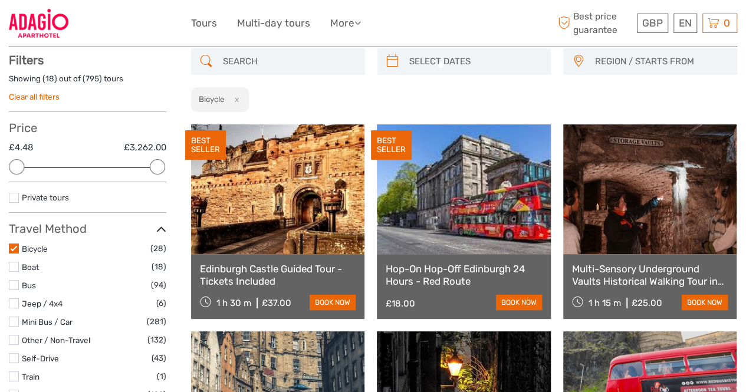
scroll to position [67, 0]
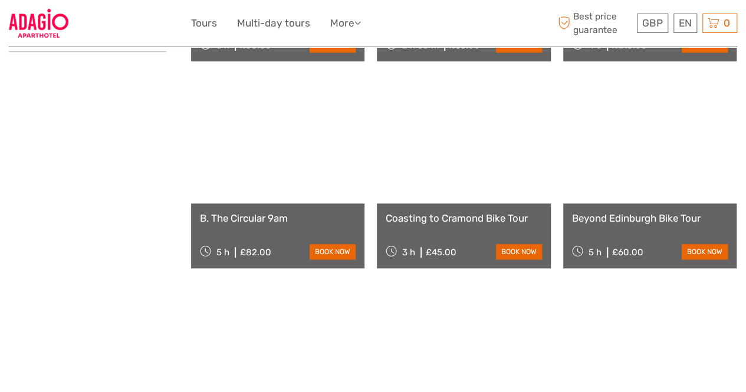
scroll to position [590, 0]
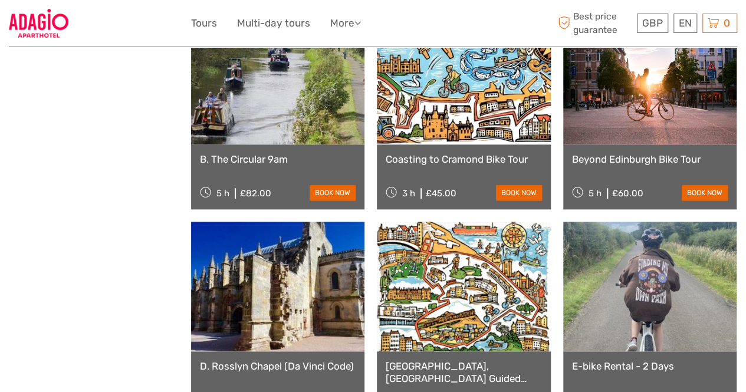
click at [623, 160] on link "Beyond Edinburgh Bike Tour" at bounding box center [650, 159] width 156 height 12
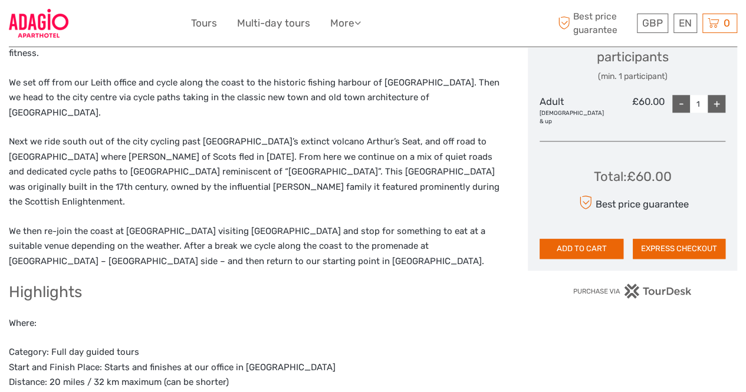
scroll to position [590, 0]
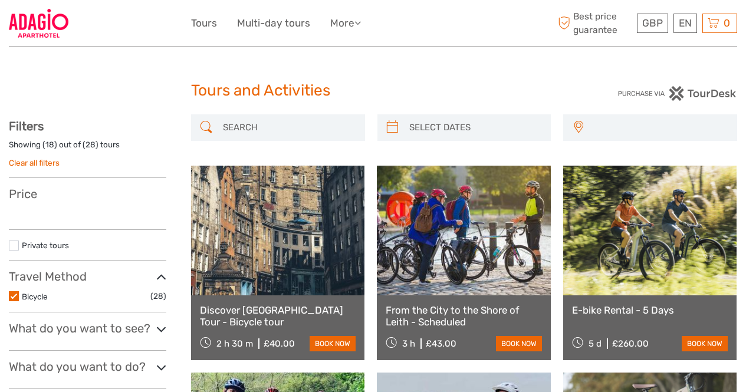
select select
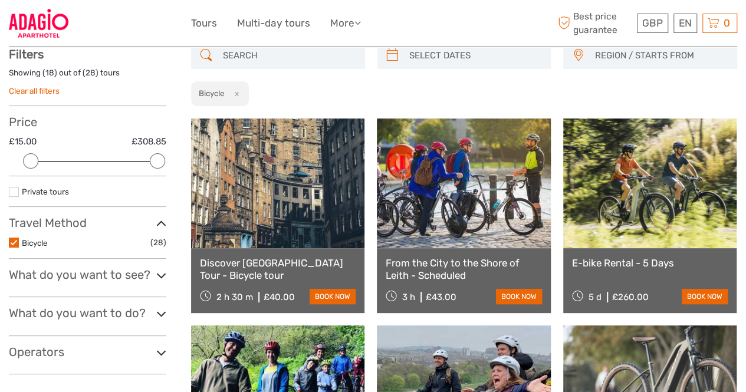
scroll to position [0, 0]
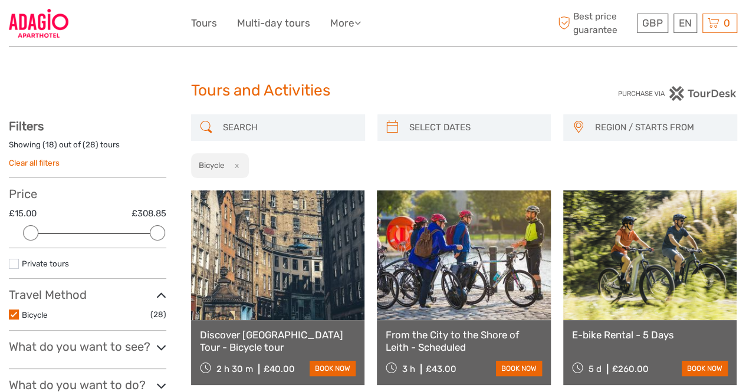
click at [241, 162] on button "x" at bounding box center [235, 165] width 16 height 12
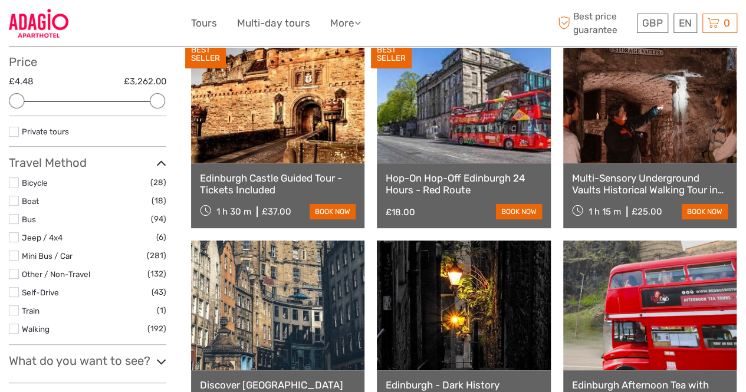
scroll to position [244, 0]
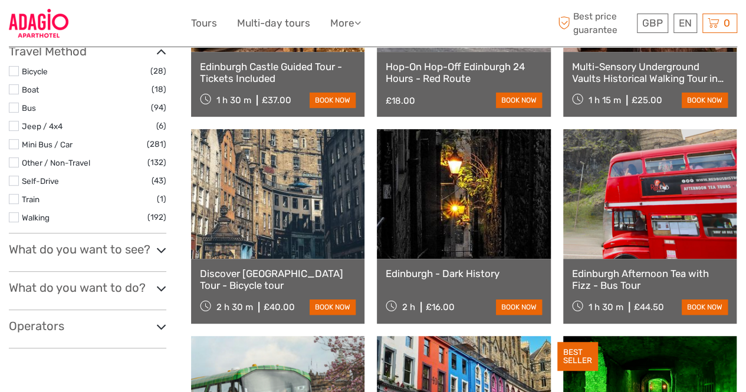
click at [150, 235] on div "Filters Showing ( 18 ) out of ( 795 ) tours Clear all filters Price £4.48 £3,26…" at bounding box center [88, 112] width 158 height 474
click at [150, 249] on h3 "What do you want to see?" at bounding box center [88, 250] width 158 height 14
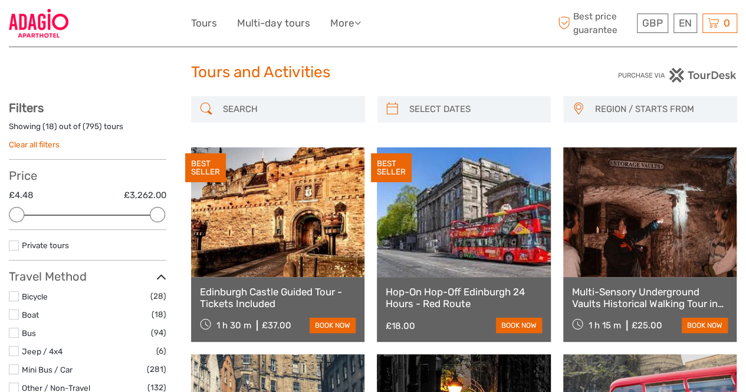
scroll to position [0, 0]
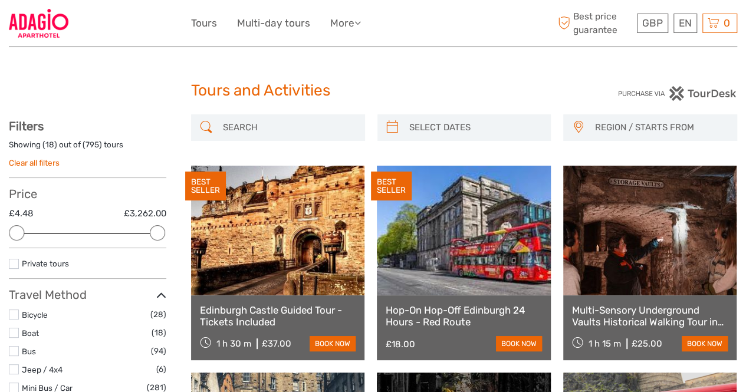
click at [282, 133] on input "search" at bounding box center [288, 127] width 141 height 21
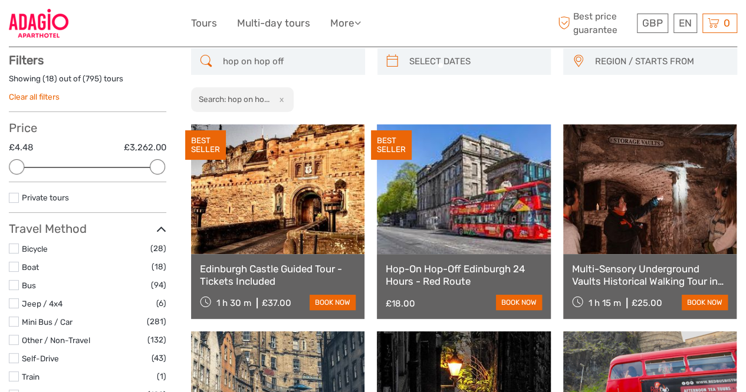
scroll to position [67, 0]
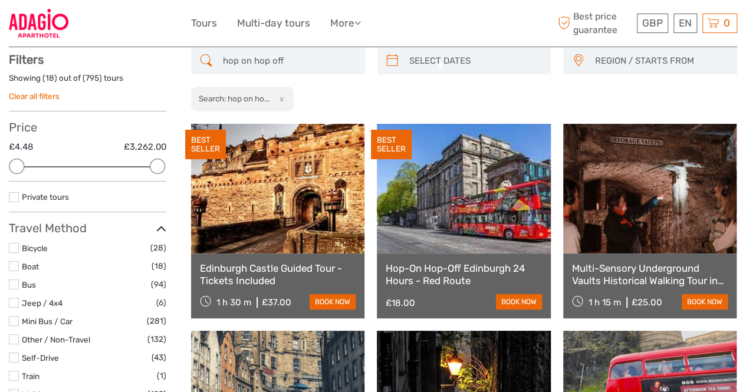
type input "hop on hop off"
click at [332, 88] on div "hop on hop off REGION / STARTS FROM Aberdeen Dundee Edinburgh Glasgow Inverness…" at bounding box center [464, 80] width 546 height 64
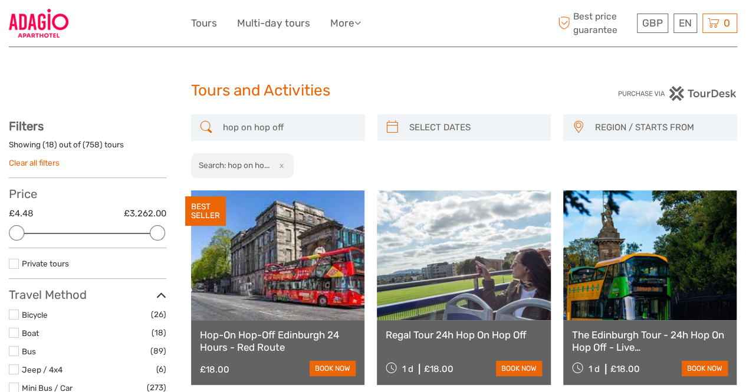
drag, startPoint x: 294, startPoint y: 127, endPoint x: 155, endPoint y: 112, distance: 140.7
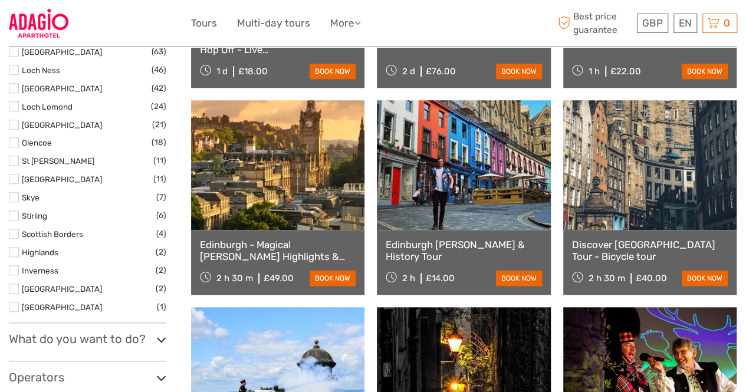
scroll to position [598, 0]
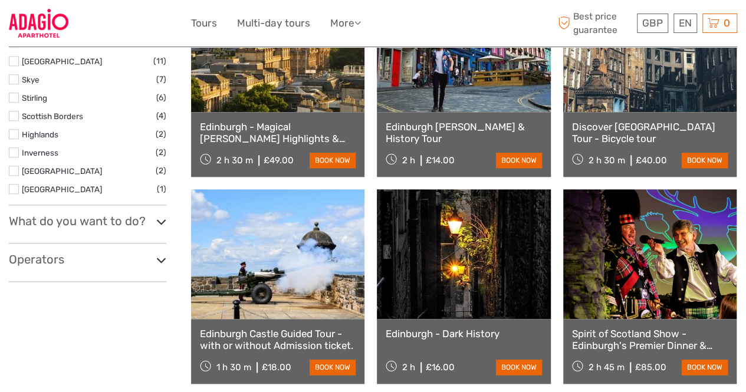
click at [78, 268] on div "Operators 56 North Distillery (4) A wee pedal (4) All-Star Guides (3) Amitylux …" at bounding box center [88, 268] width 158 height 30
click at [86, 257] on h3 "Operators" at bounding box center [88, 260] width 158 height 14
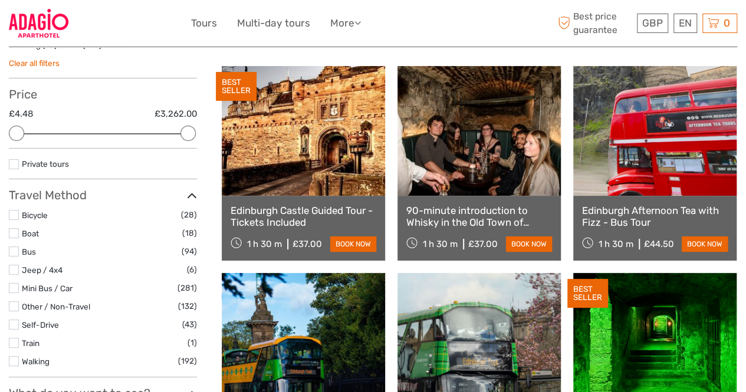
scroll to position [0, 0]
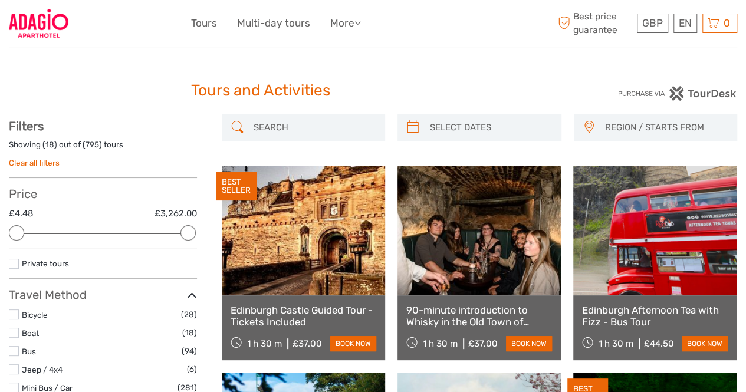
click at [268, 130] on input "search" at bounding box center [314, 127] width 130 height 21
click at [249, 129] on input "search" at bounding box center [314, 127] width 130 height 21
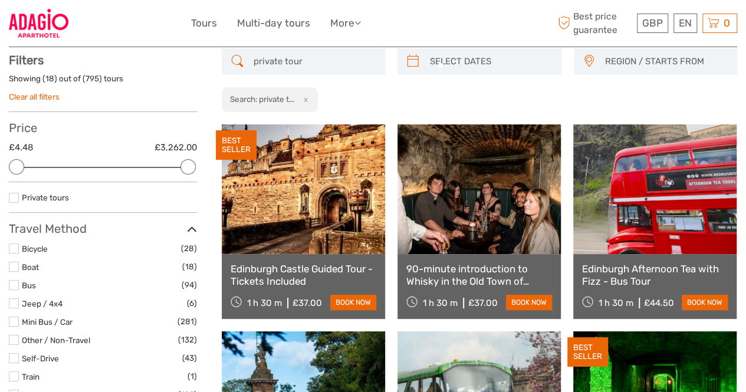
scroll to position [67, 0]
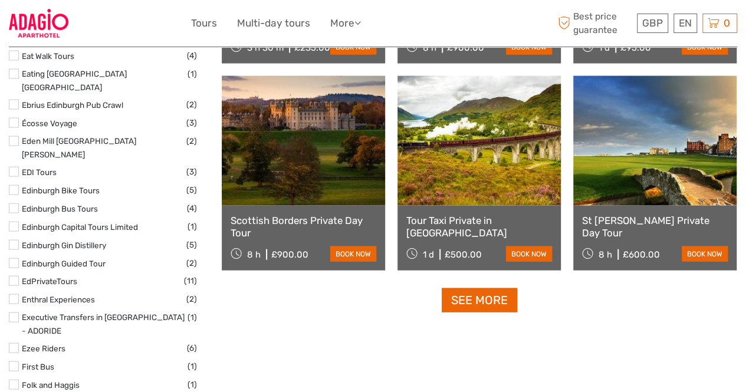
scroll to position [1188, 0]
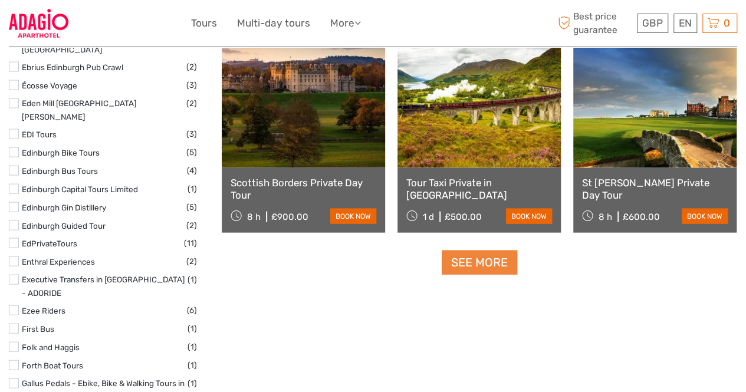
type input "private tour"
click at [453, 264] on link "See more" at bounding box center [480, 263] width 76 height 24
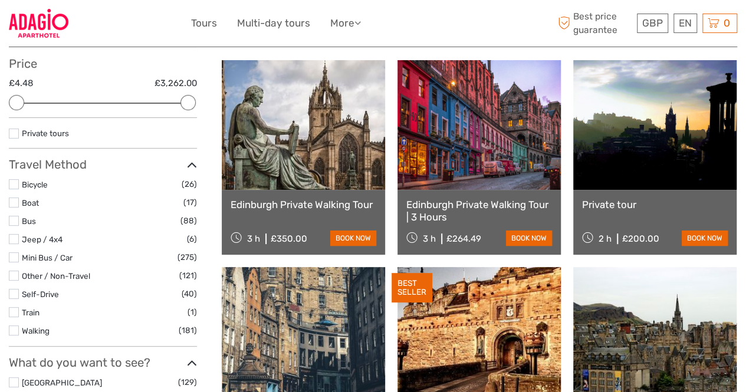
scroll to position [0, 0]
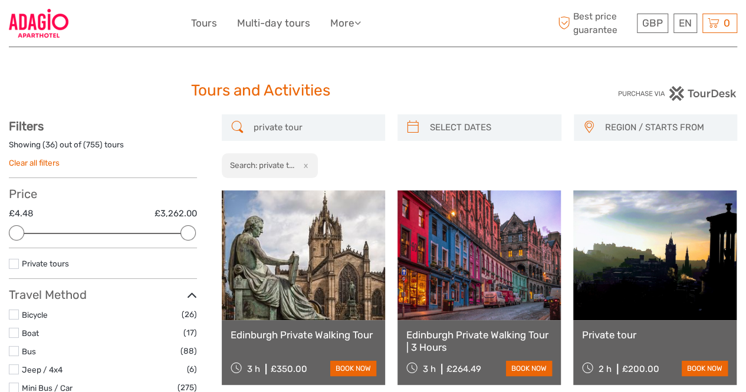
drag, startPoint x: 317, startPoint y: 131, endPoint x: 137, endPoint y: 119, distance: 181.0
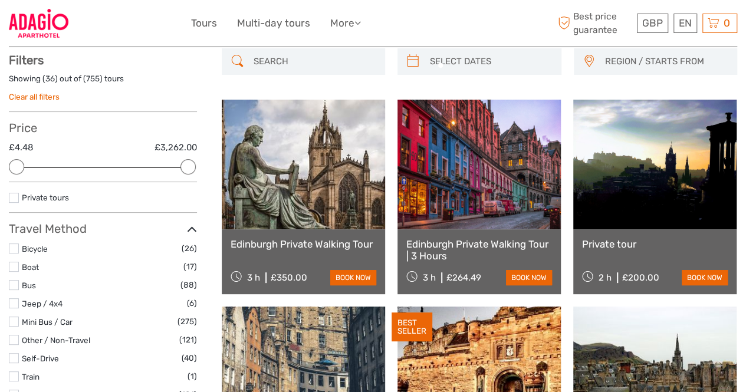
scroll to position [67, 0]
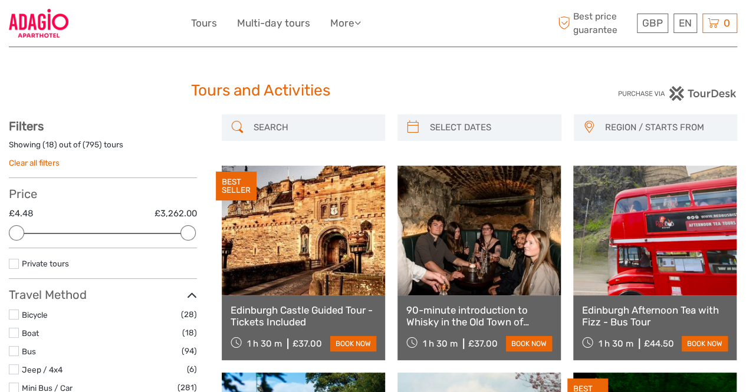
click at [249, 129] on input "search" at bounding box center [314, 127] width 130 height 21
click at [37, 19] on img at bounding box center [39, 23] width 60 height 29
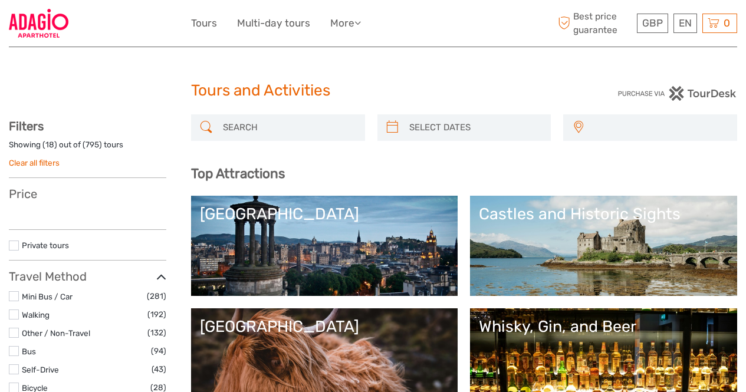
select select
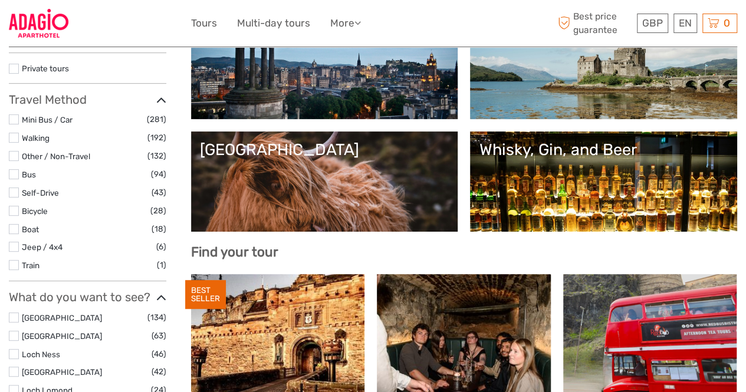
select select
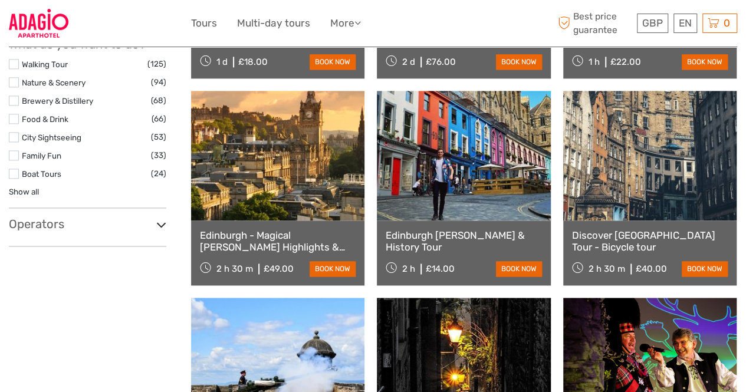
scroll to position [826, 0]
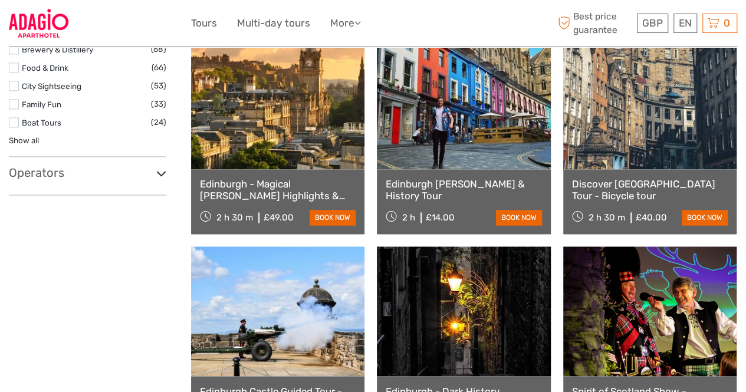
click at [149, 173] on h3 "Operators" at bounding box center [88, 173] width 158 height 14
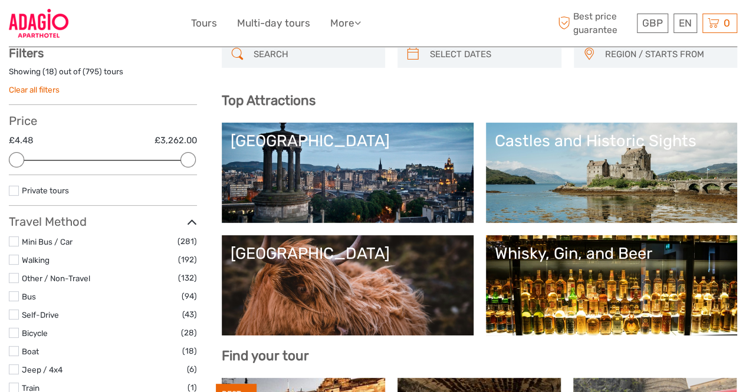
scroll to position [0, 0]
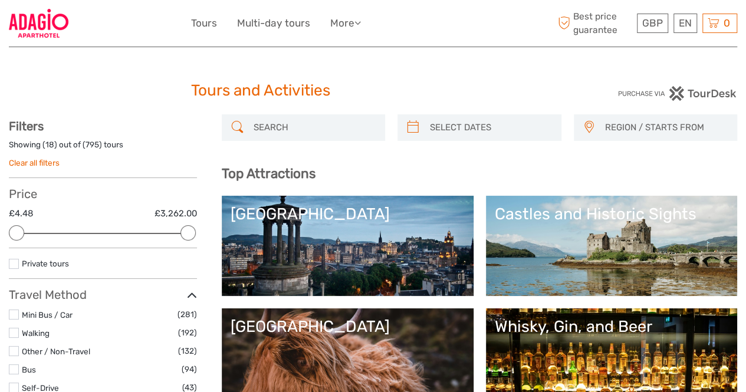
click at [262, 127] on input "search" at bounding box center [314, 127] width 130 height 21
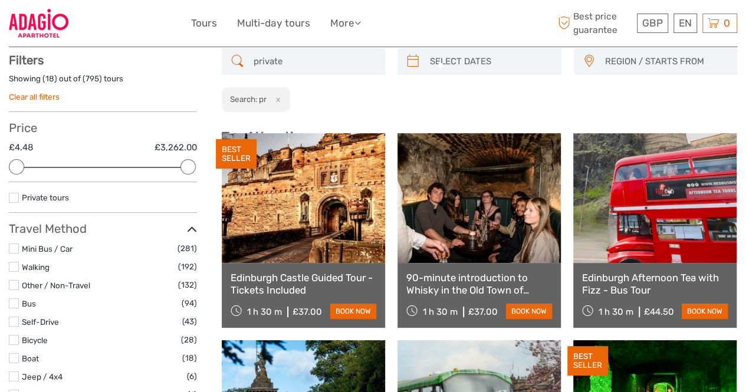
scroll to position [67, 0]
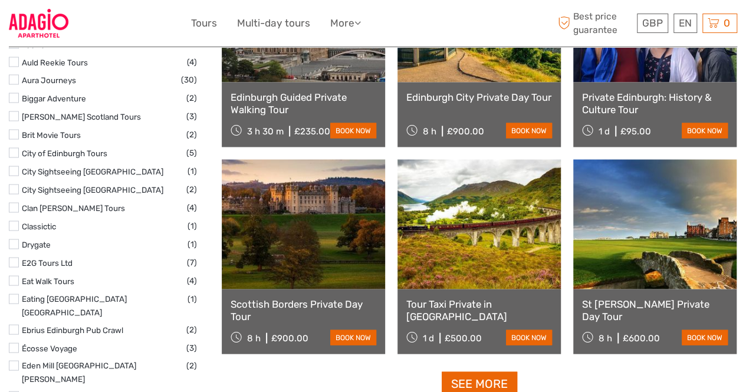
scroll to position [1129, 0]
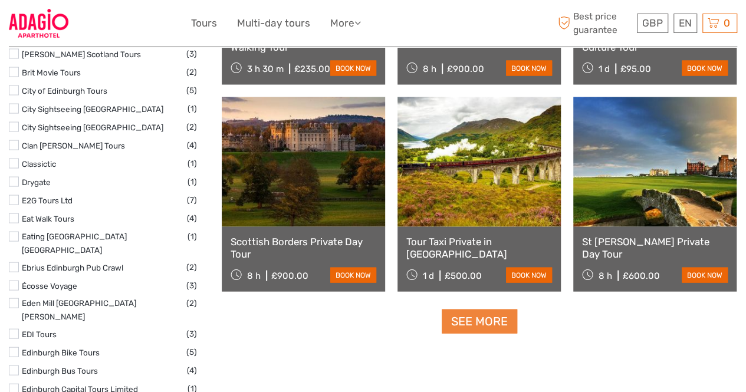
type input "private tour"
click at [464, 323] on link "See more" at bounding box center [480, 322] width 76 height 24
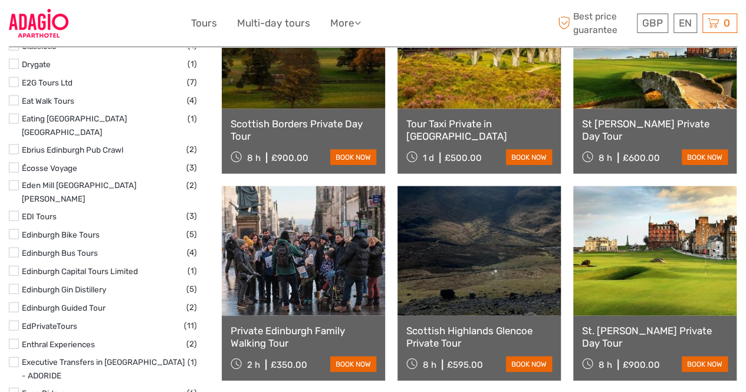
scroll to position [1070, 0]
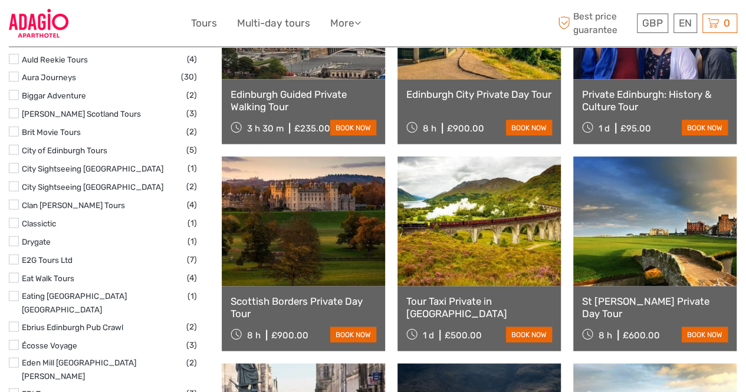
click at [455, 302] on link "Tour Taxi Private in [GEOGRAPHIC_DATA]" at bounding box center [480, 307] width 146 height 24
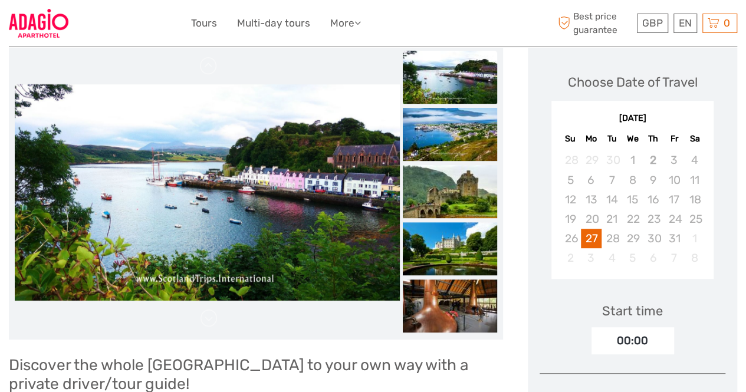
scroll to position [118, 0]
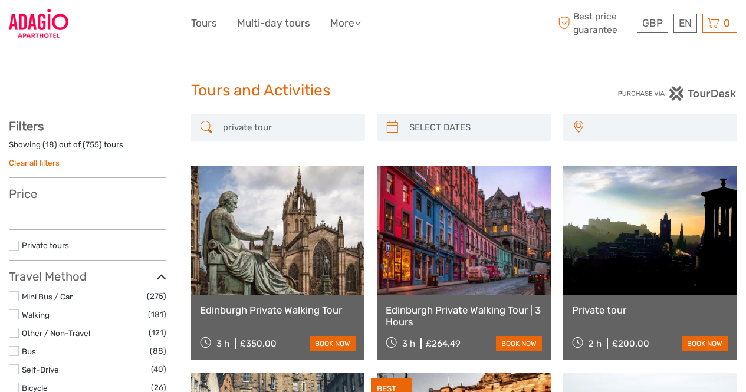
select select
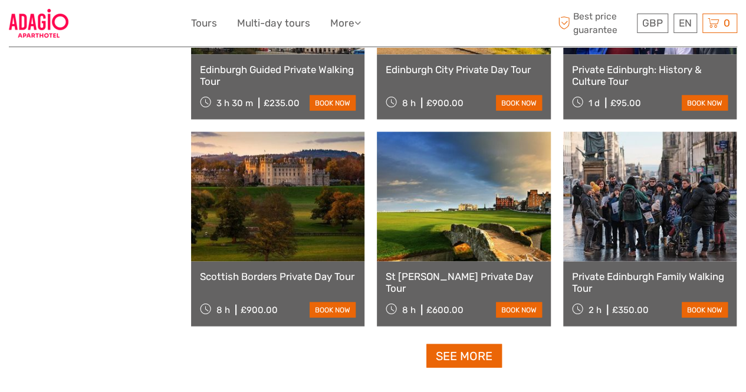
select select
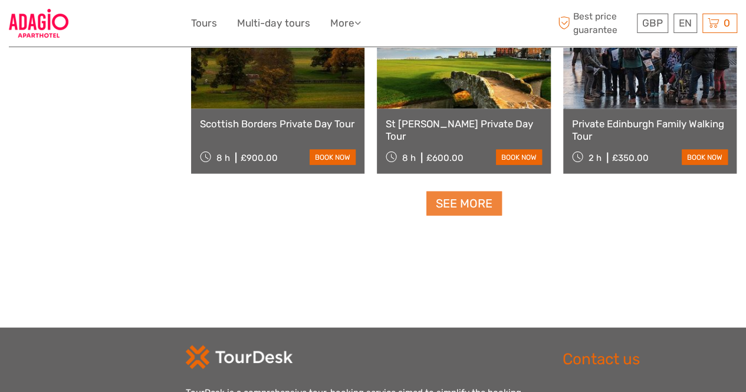
scroll to position [0, 0]
click at [457, 201] on link "See more" at bounding box center [465, 204] width 76 height 24
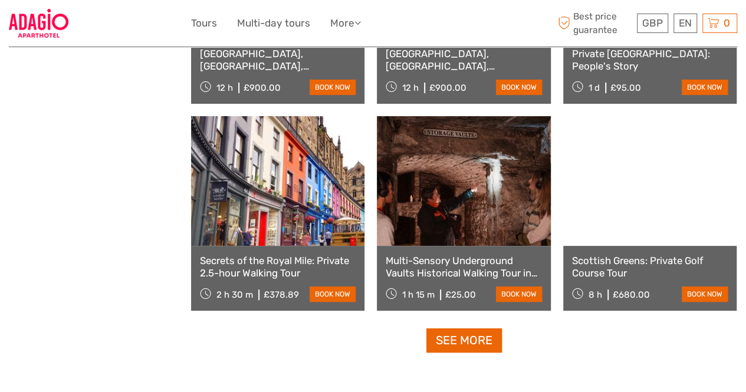
scroll to position [2368, 0]
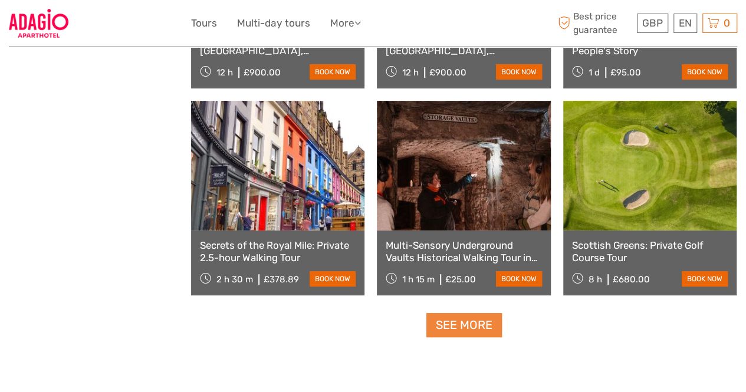
click at [467, 329] on link "See more" at bounding box center [465, 325] width 76 height 24
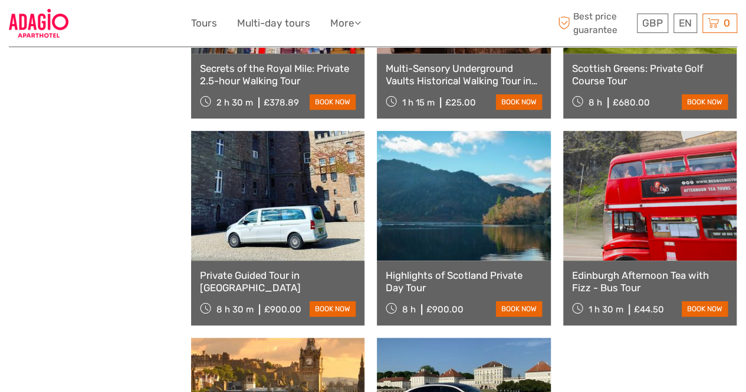
scroll to position [2604, 0]
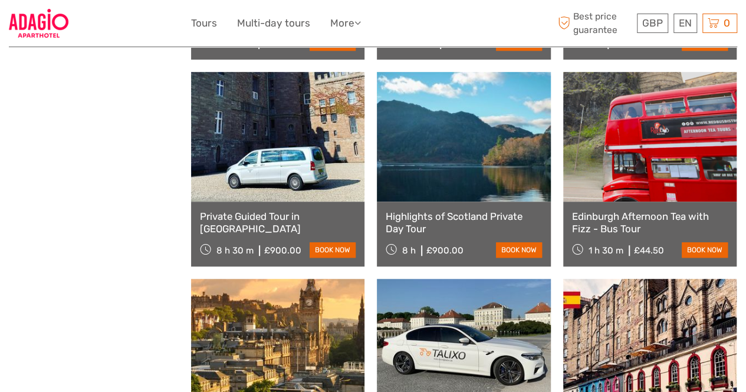
click at [262, 213] on link "Private Guided Tour in [GEOGRAPHIC_DATA]" at bounding box center [278, 223] width 156 height 24
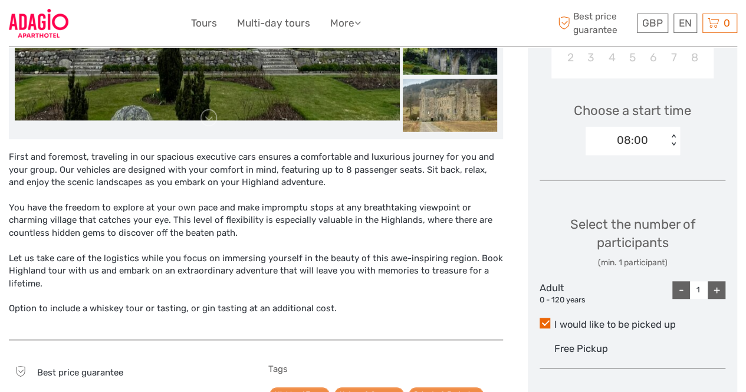
scroll to position [354, 0]
